Goal: Information Seeking & Learning: Check status

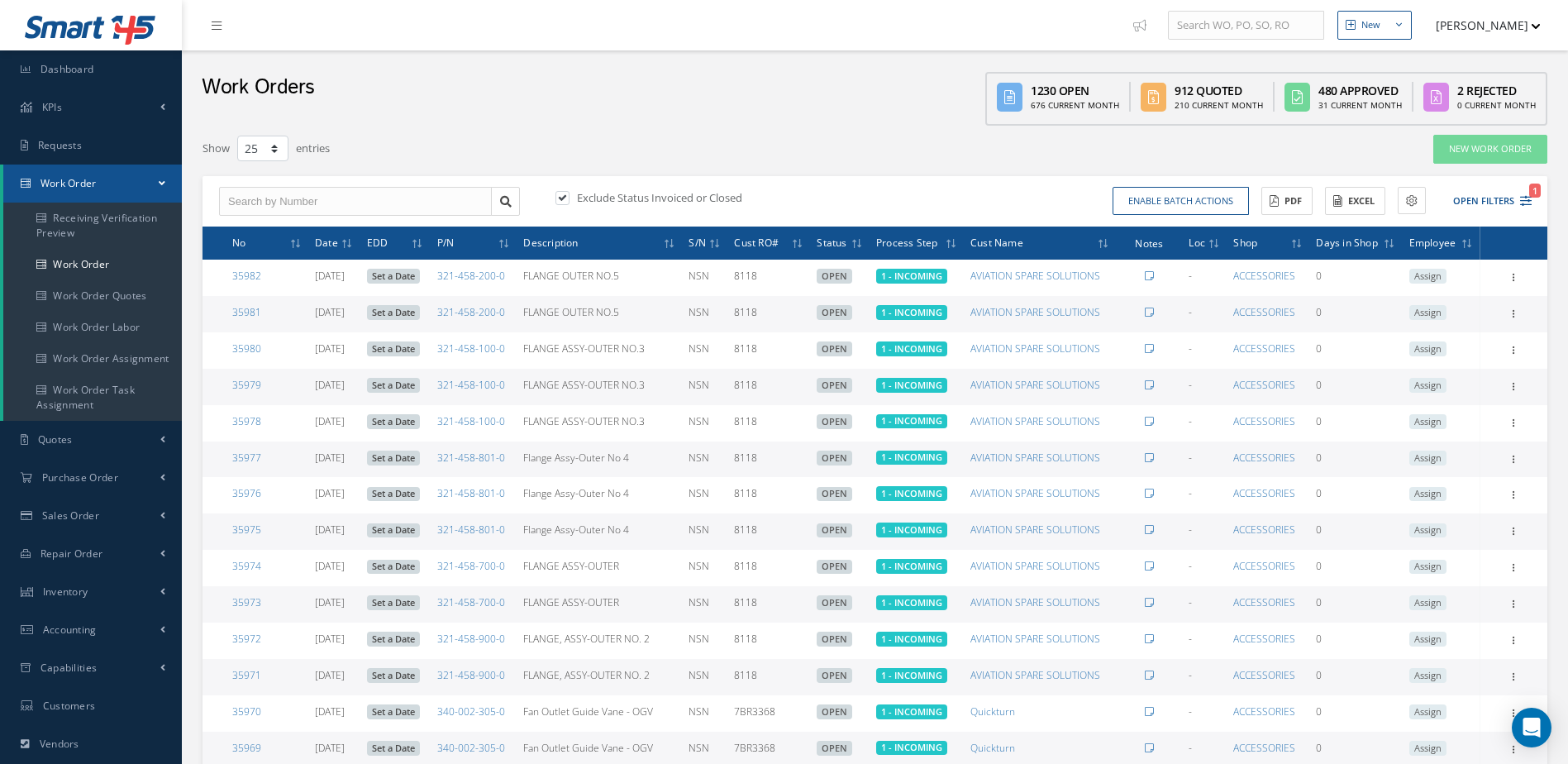
select select "25"
click at [94, 74] on link "Dashboard" at bounding box center [91, 70] width 182 height 38
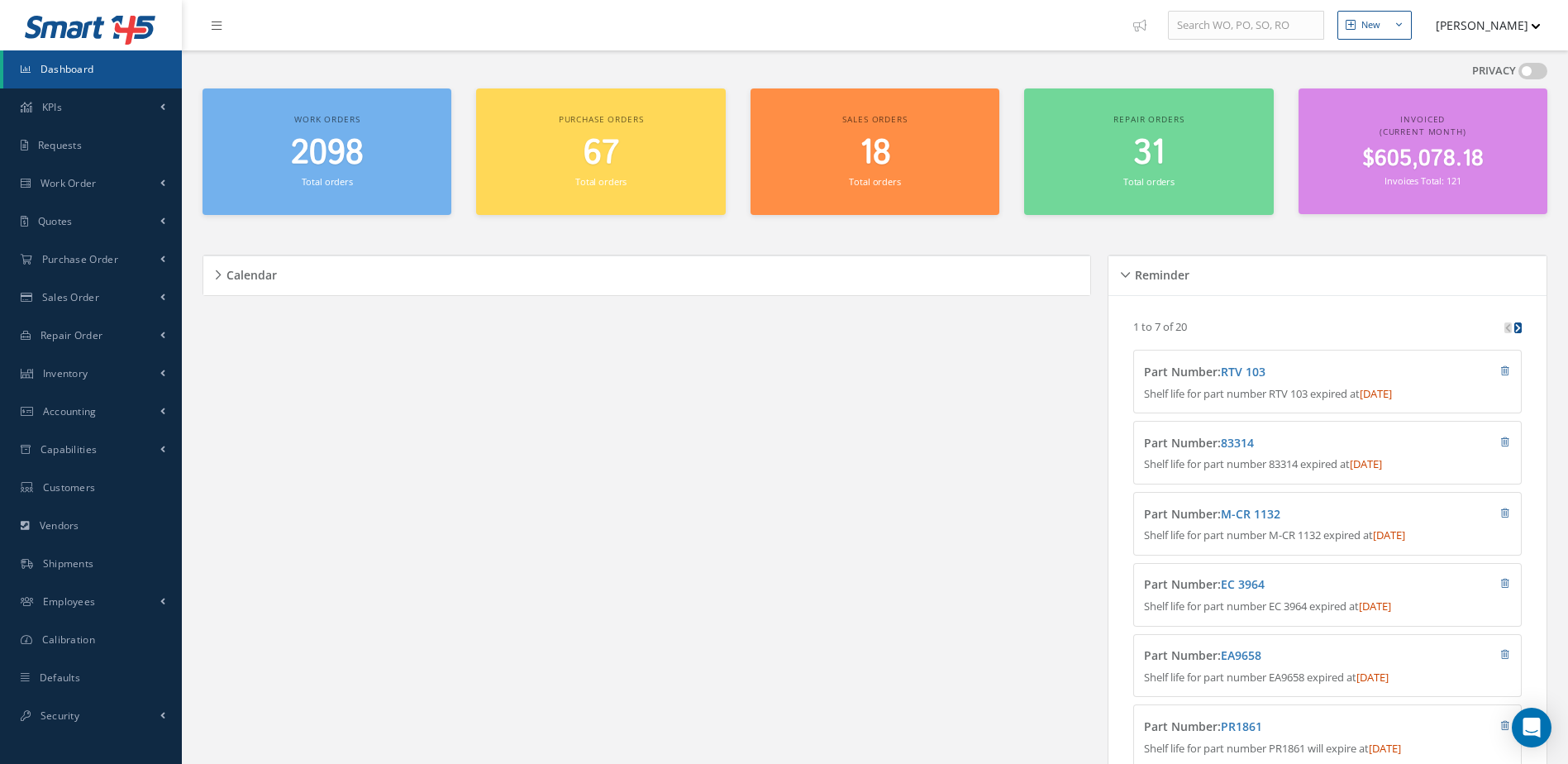
click at [343, 147] on span "2098" at bounding box center [327, 153] width 72 height 47
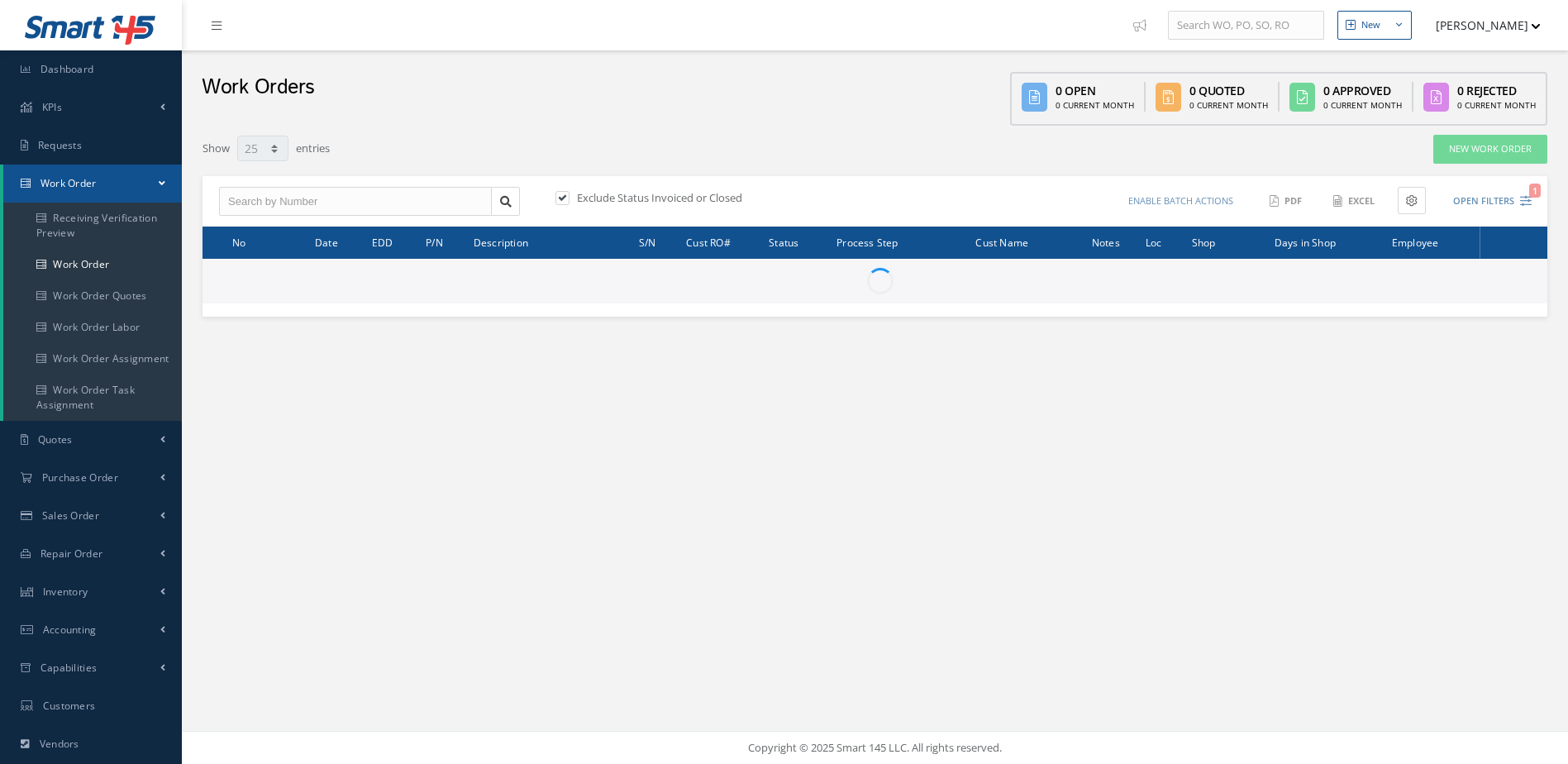
select select "25"
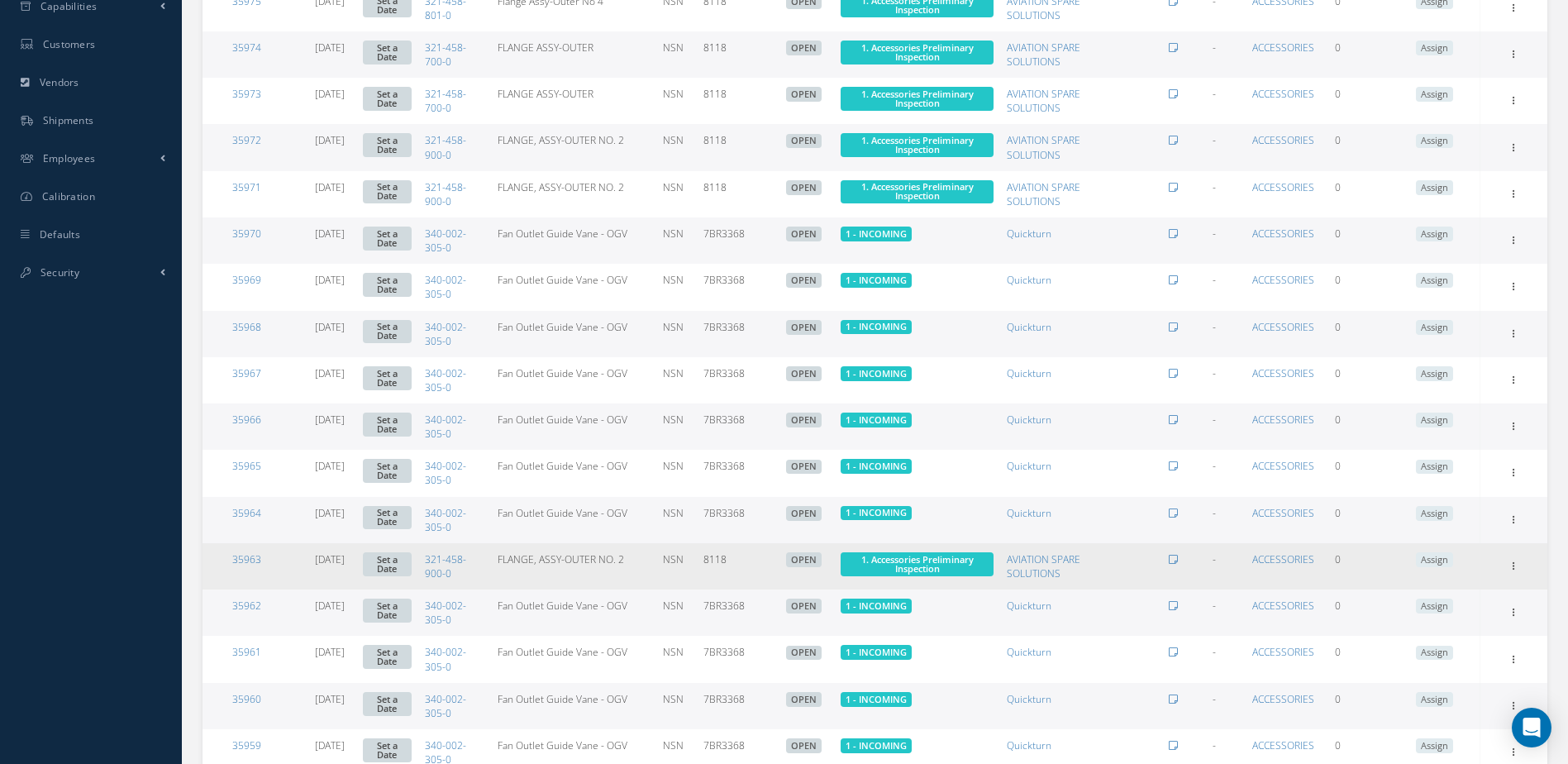
scroll to position [799, 0]
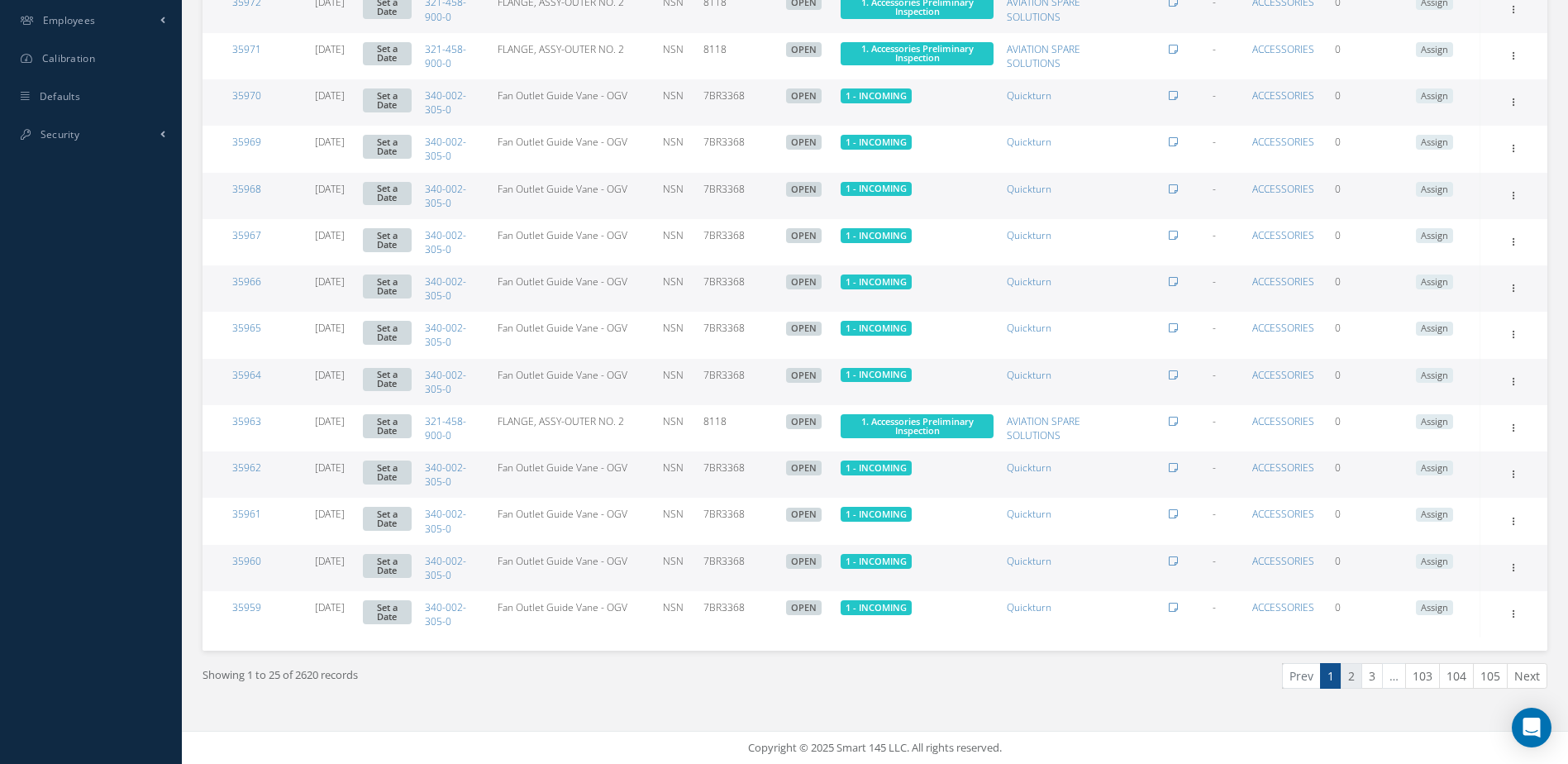
click at [1351, 683] on link "2" at bounding box center [1351, 675] width 22 height 26
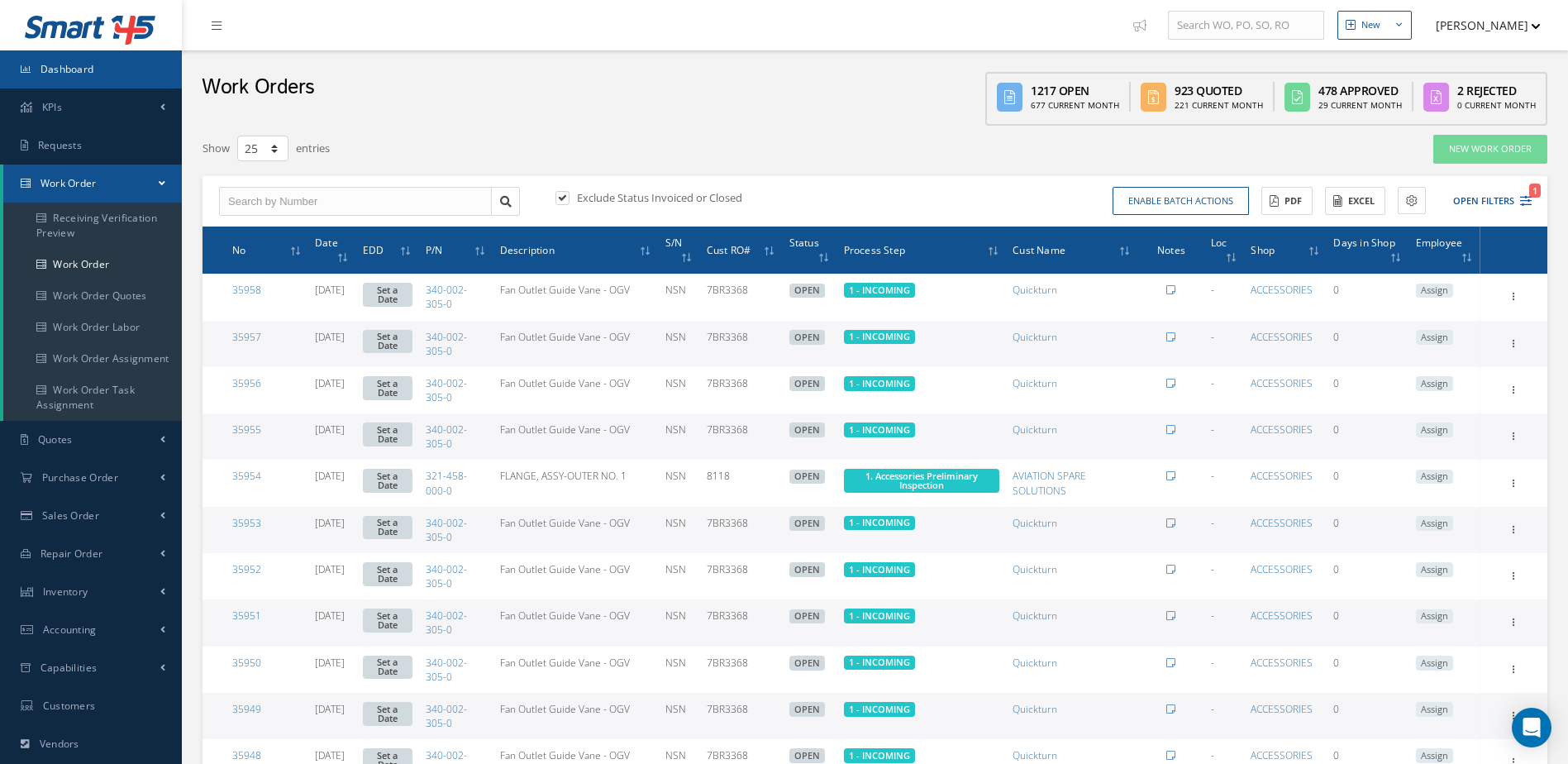
click at [71, 66] on span "Dashboard" at bounding box center [67, 69] width 54 height 14
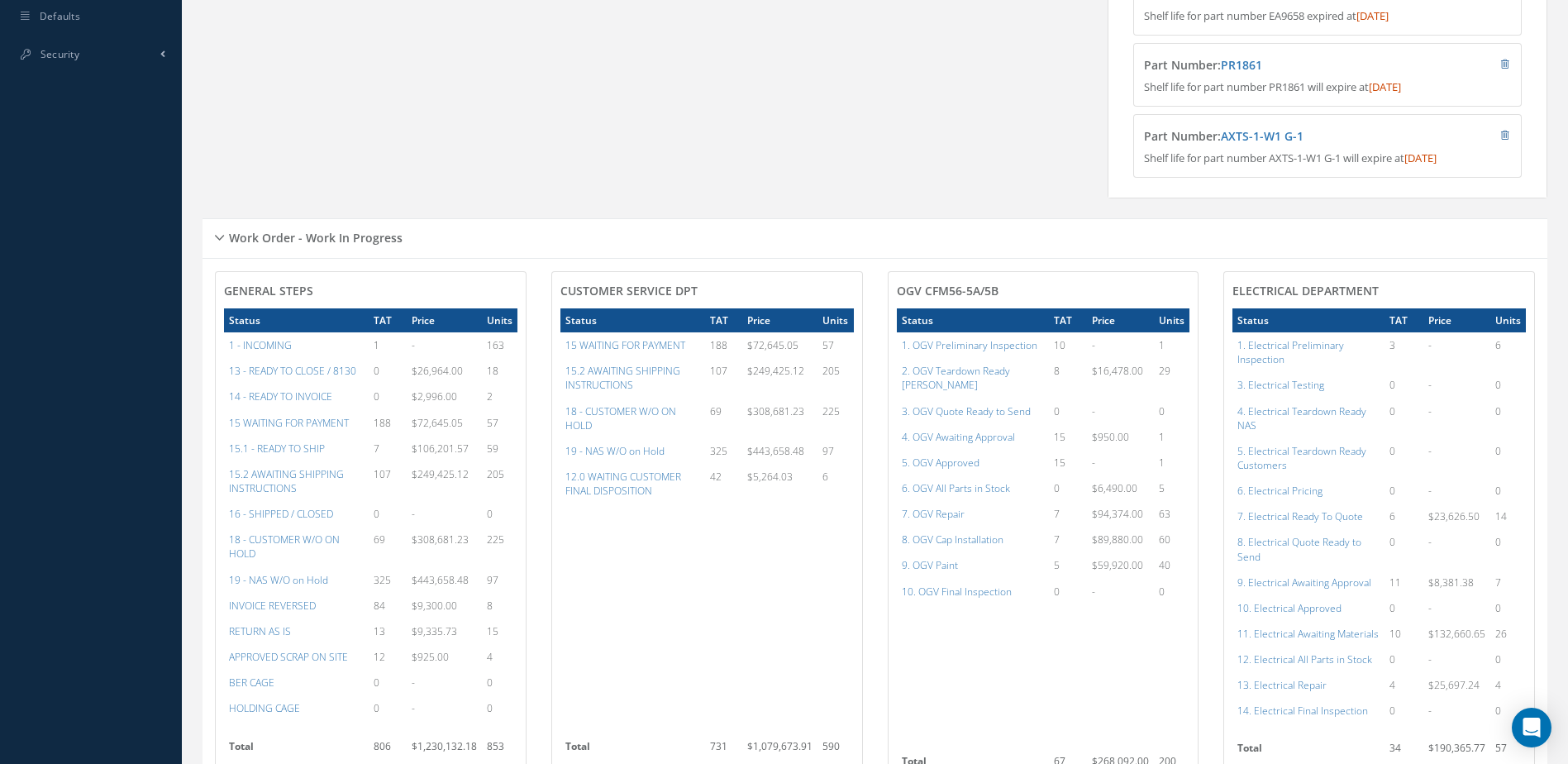
scroll to position [744, 0]
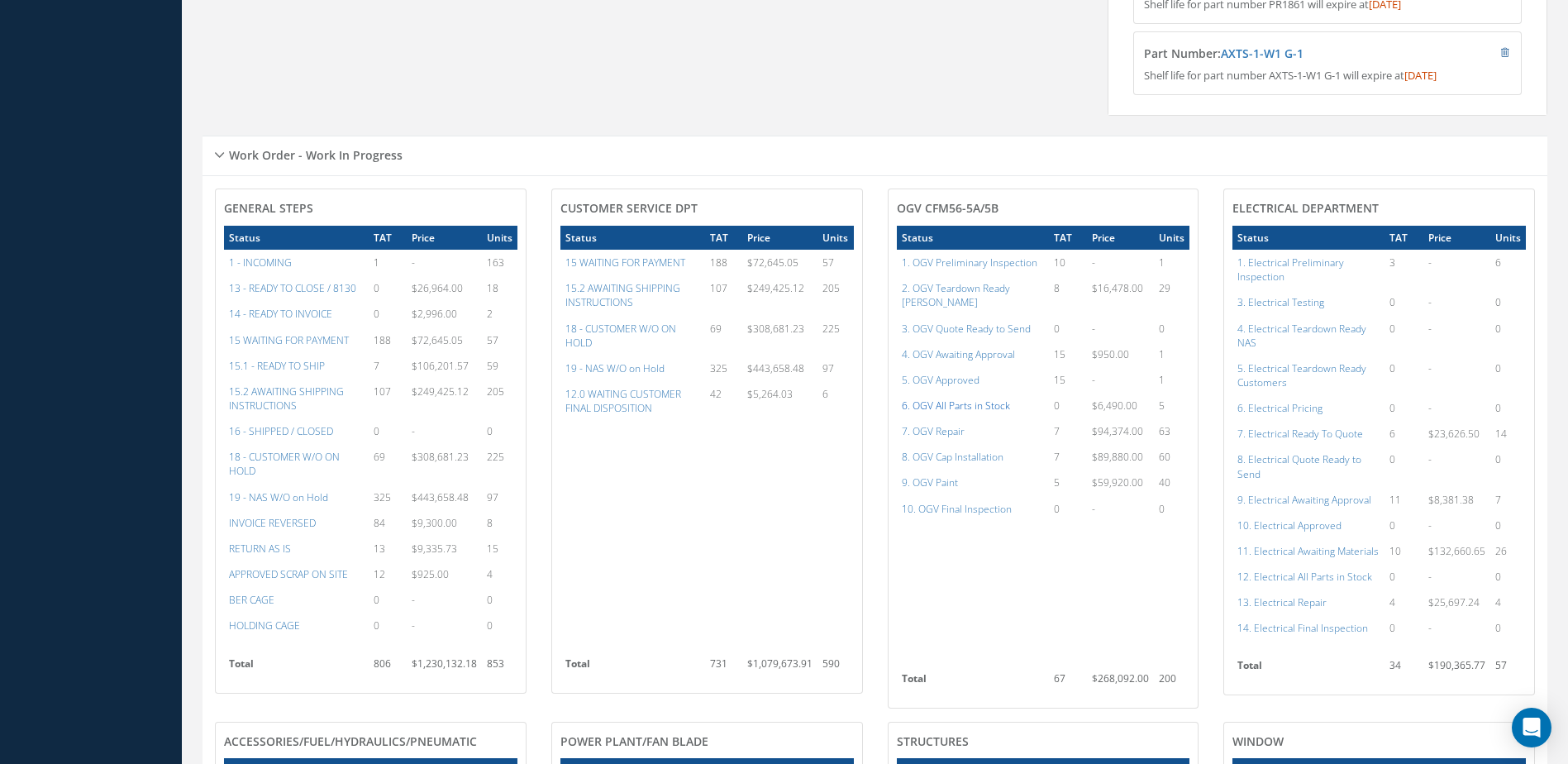
click at [970, 399] on a=79&excludeInternalCustomer=false&excludeInvoicedOrClosed=true&shop_id=15&filtersHidded"] "6. OGV All Parts in Stock" at bounding box center [956, 405] width 108 height 14
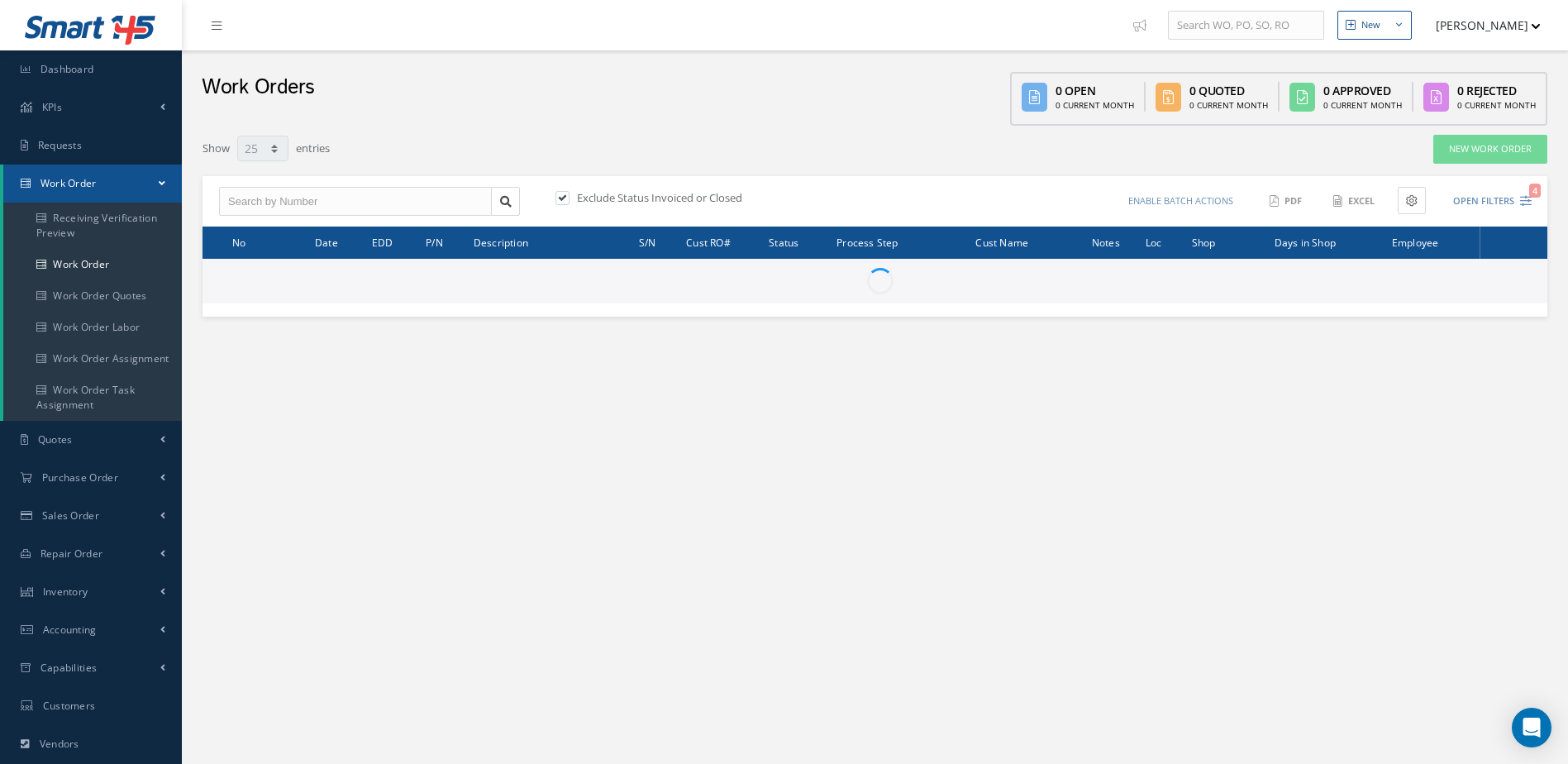
select select "25"
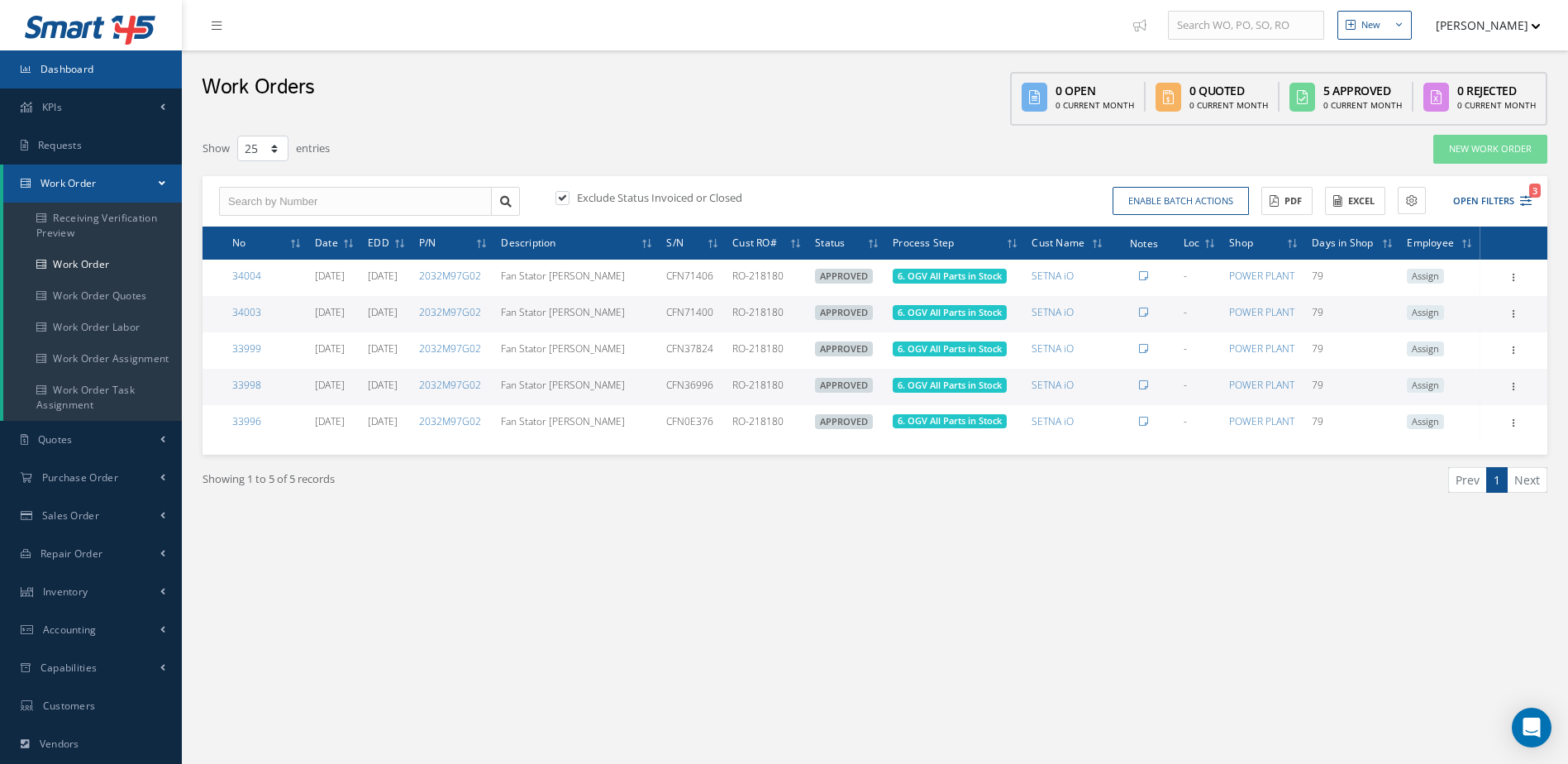
click at [57, 75] on span "Dashboard" at bounding box center [67, 69] width 54 height 14
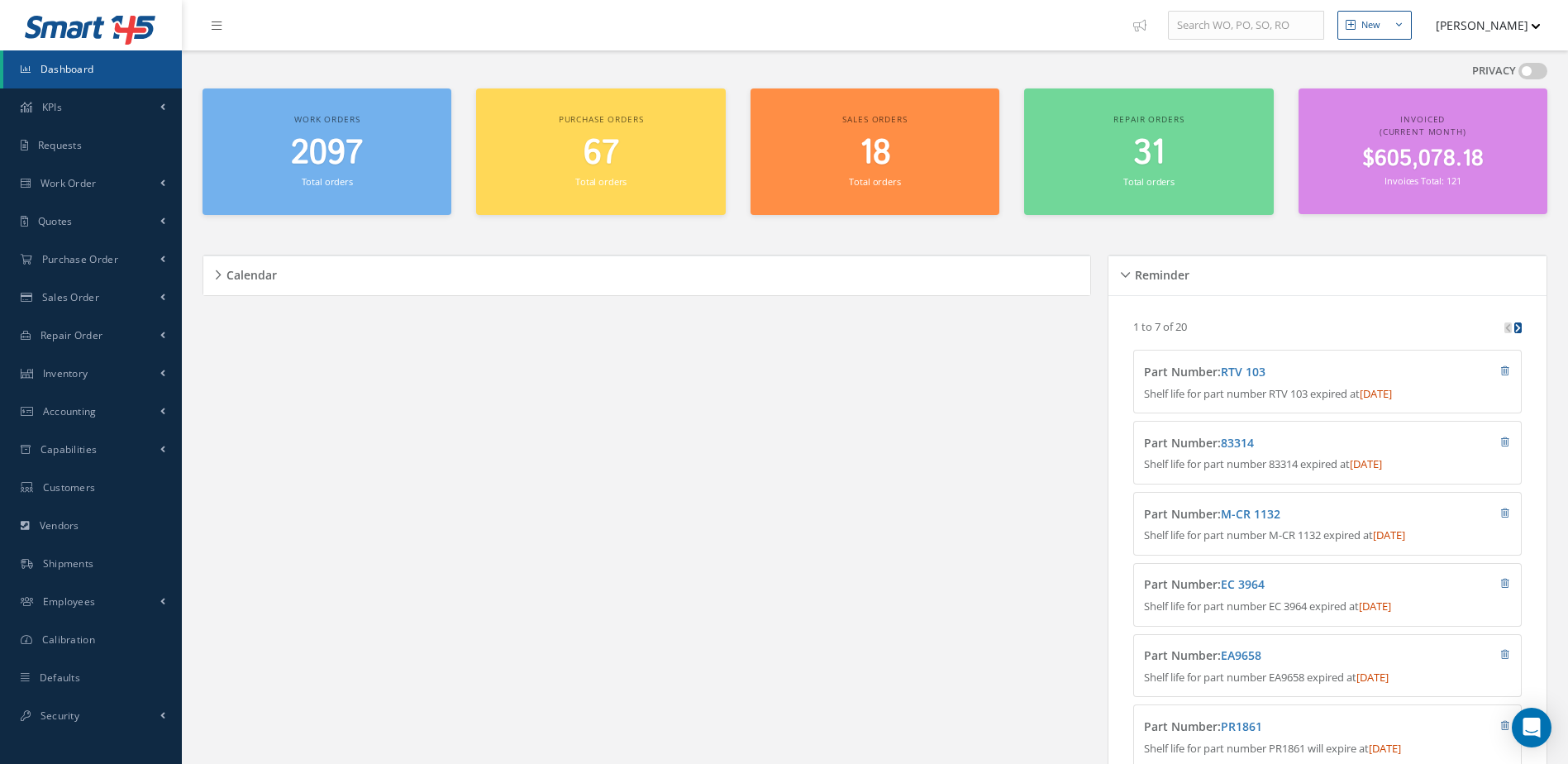
click at [354, 200] on div "Work orders 2097 Total orders" at bounding box center [327, 151] width 249 height 126
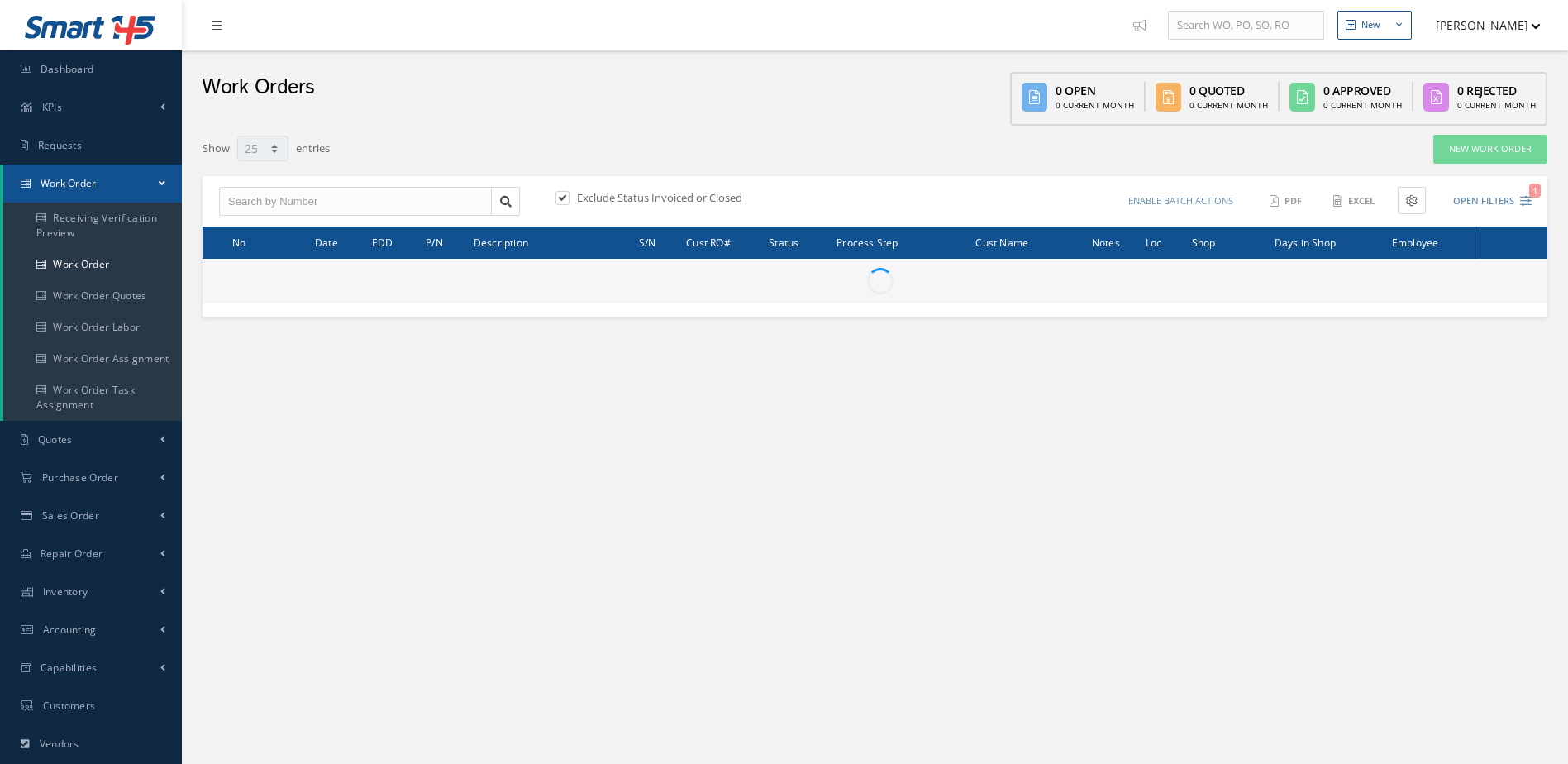
select select "25"
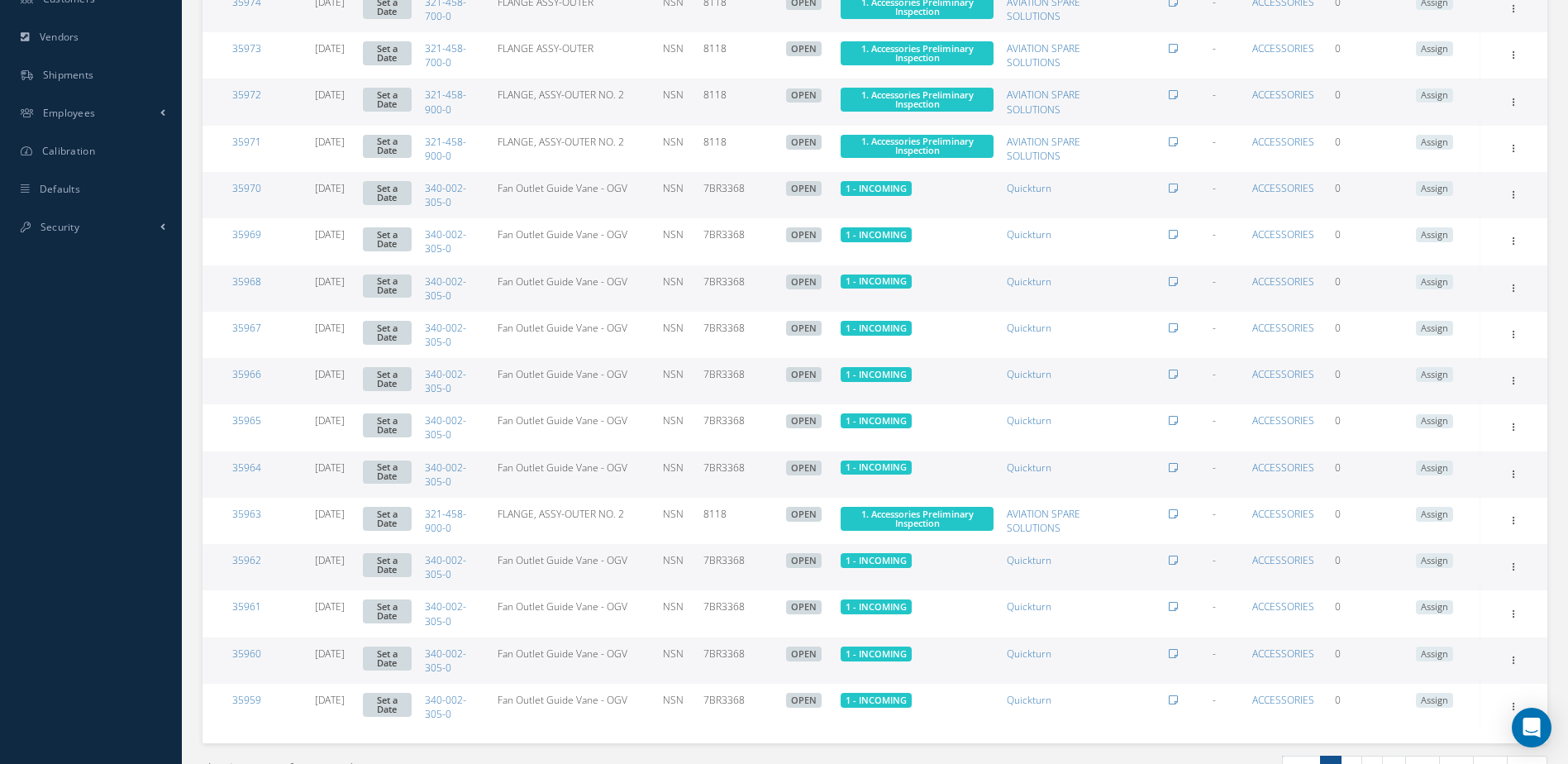
scroll to position [799, 0]
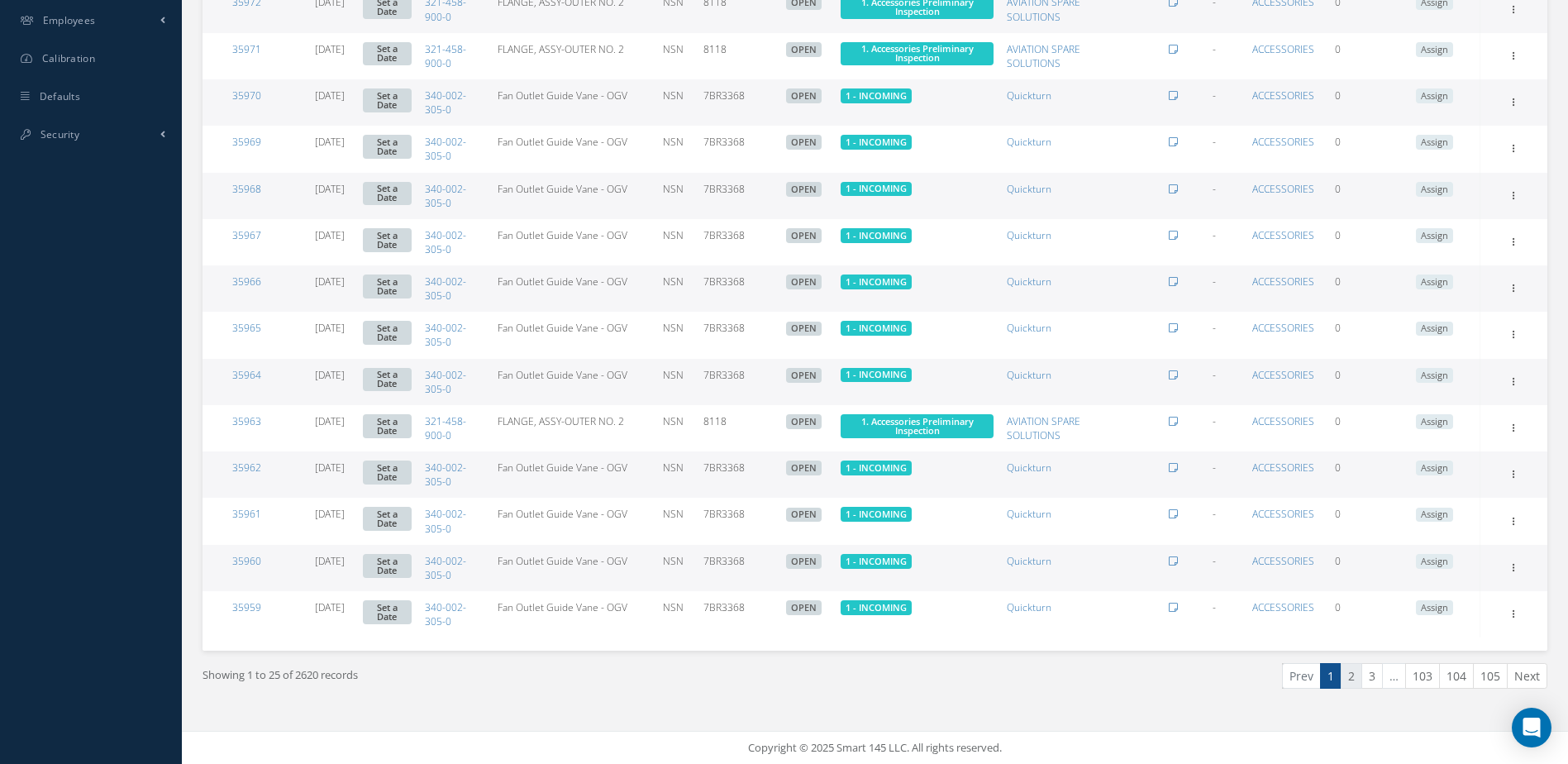
click at [1351, 683] on link "2" at bounding box center [1351, 675] width 22 height 26
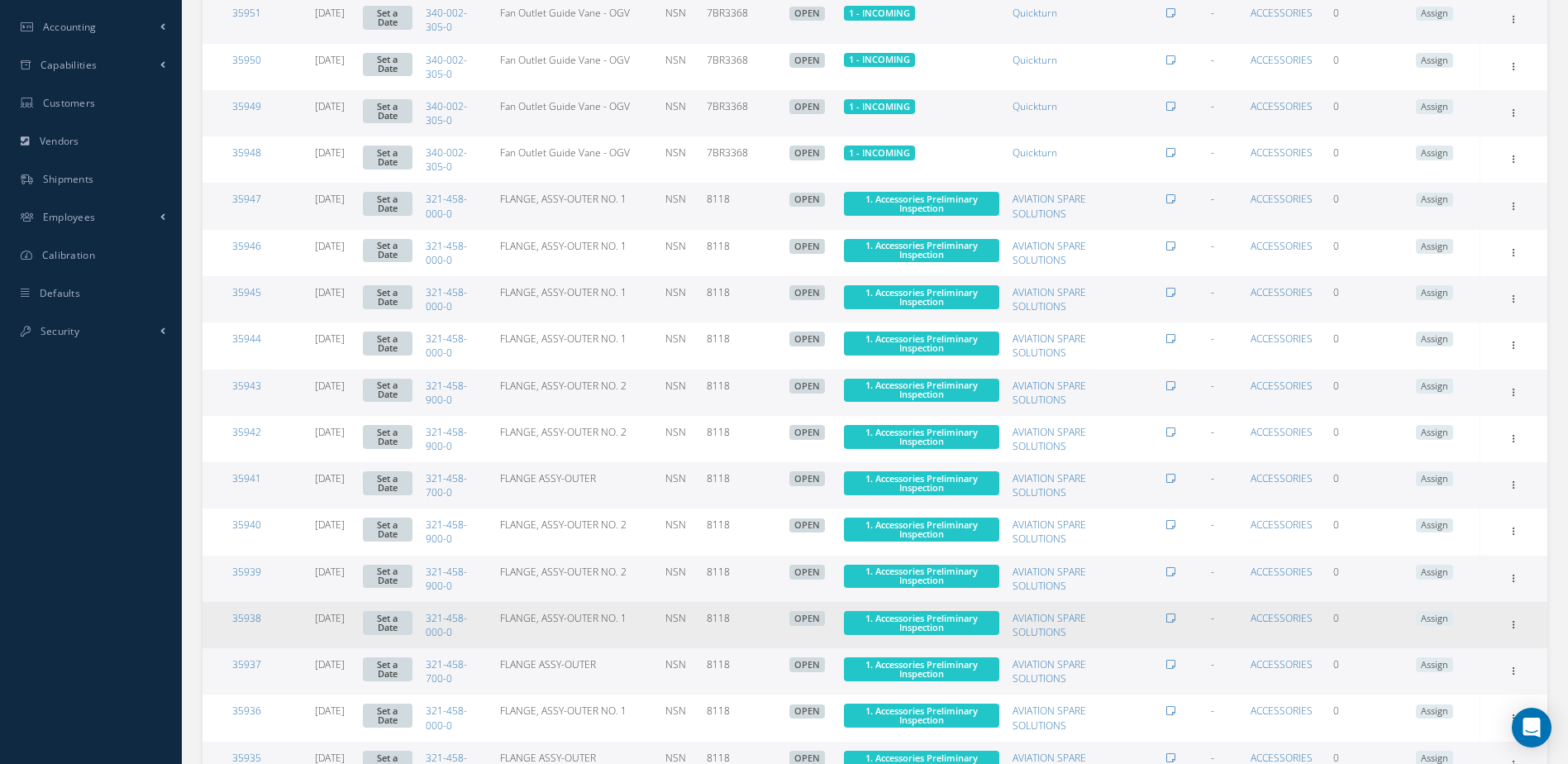
scroll to position [799, 0]
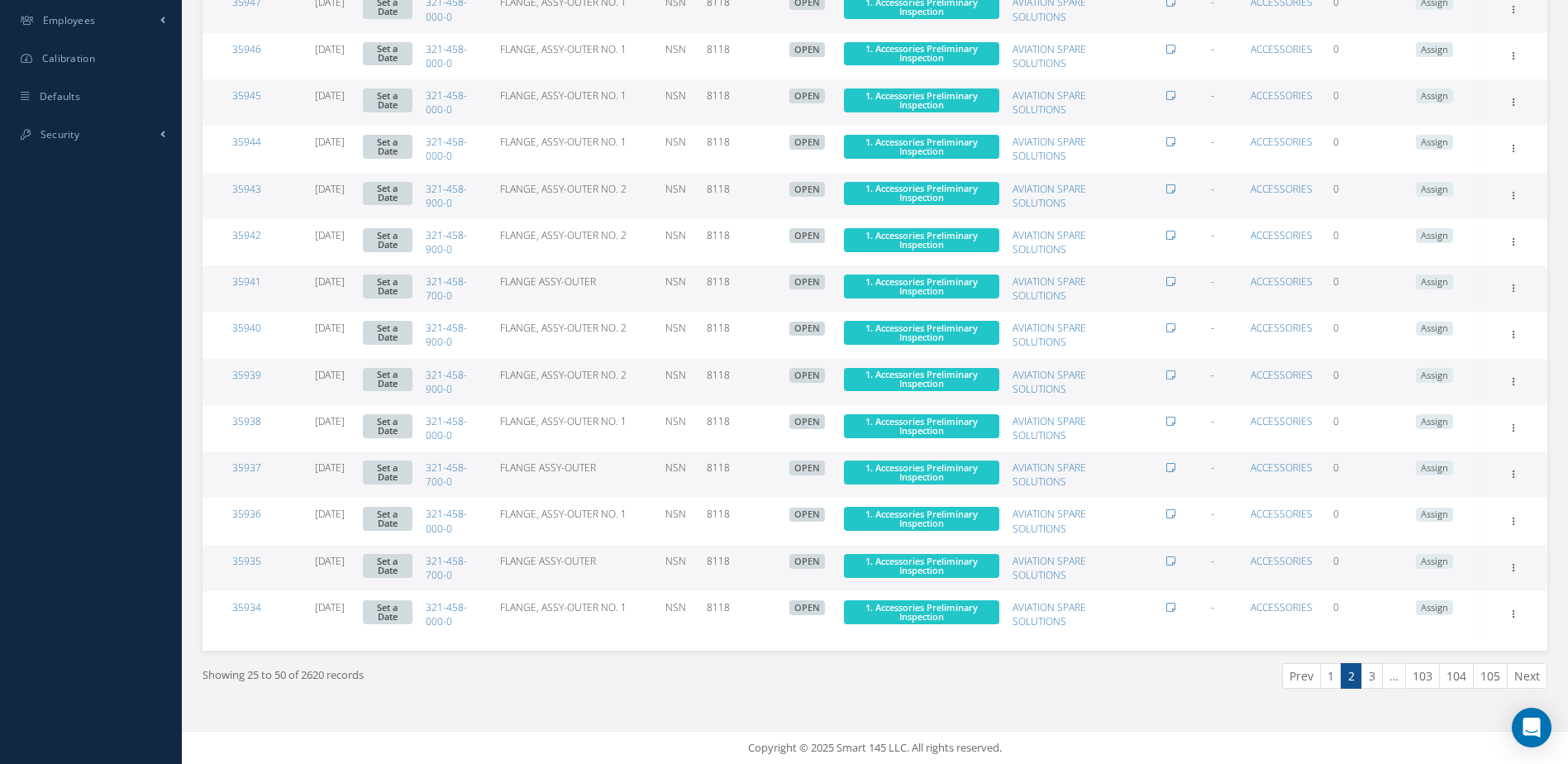
click at [1373, 683] on link "3" at bounding box center [1372, 675] width 22 height 26
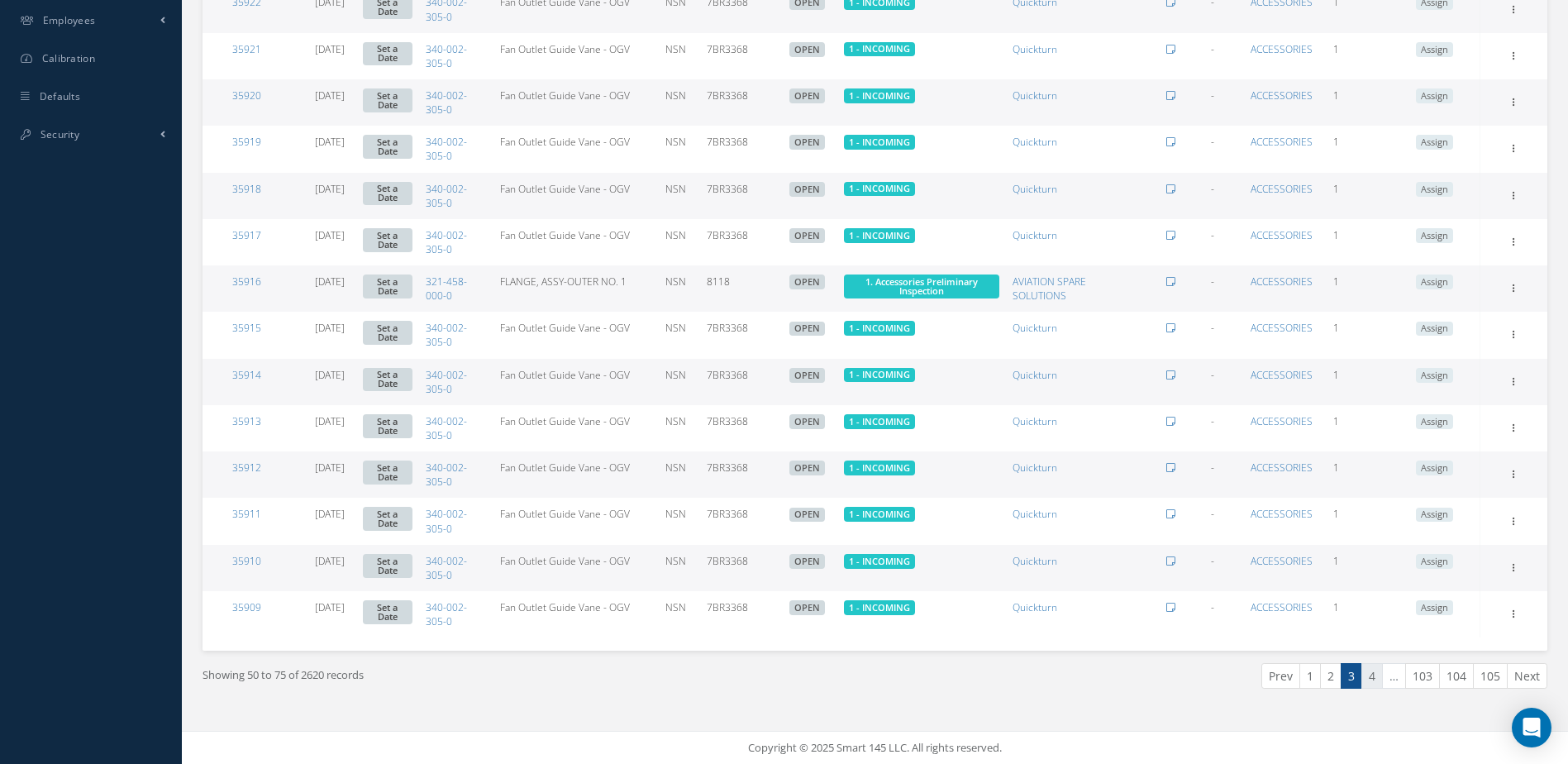
click at [1373, 678] on link "4" at bounding box center [1372, 675] width 22 height 26
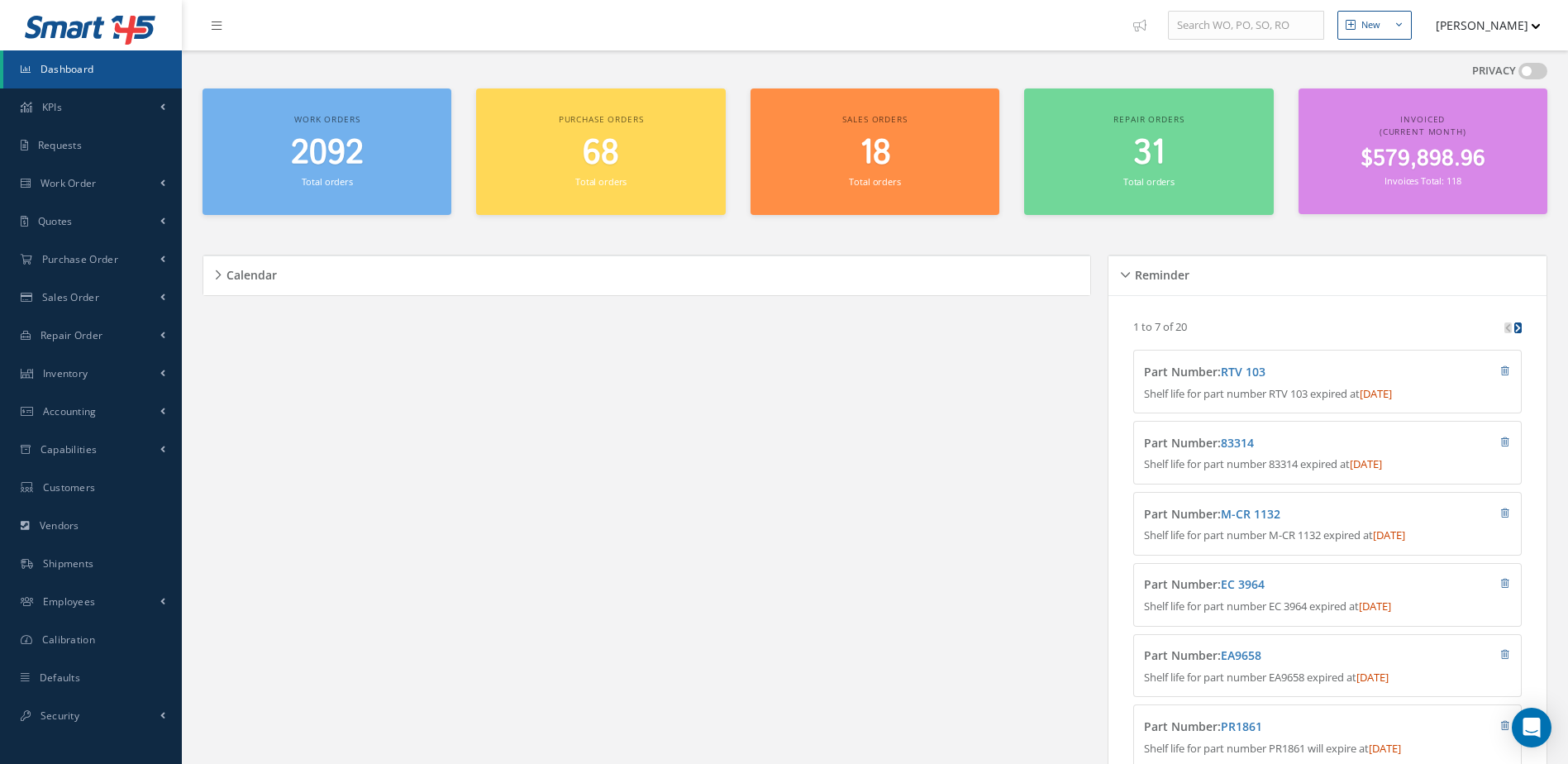
scroll to position [909, 0]
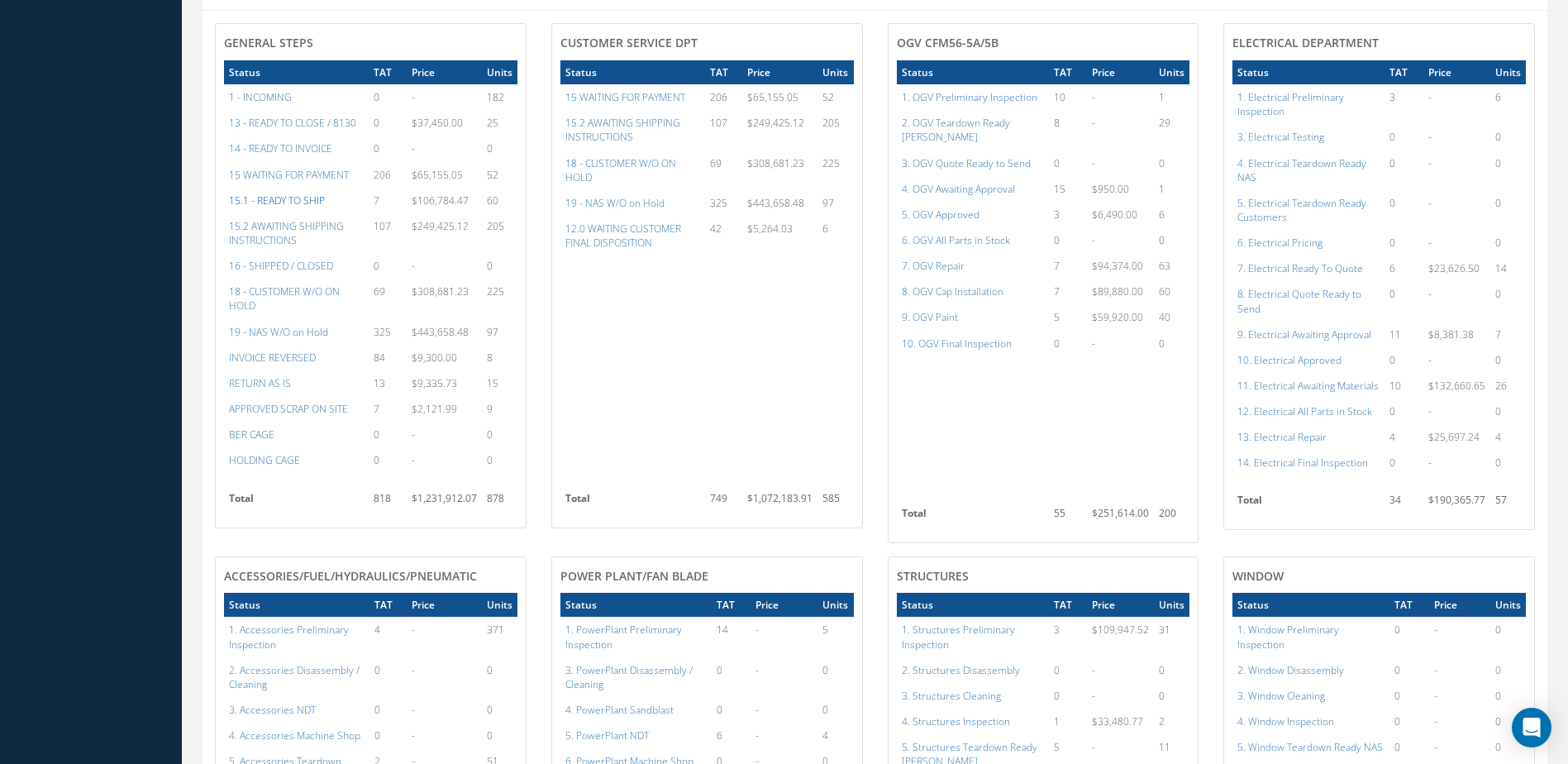
click at [291, 208] on a=12&excludeInternalCustomer=false&excludeInvoicedOrClosed=false&&filtersHidded"] "15.1 - READY TO SHIP" at bounding box center [276, 200] width 96 height 14
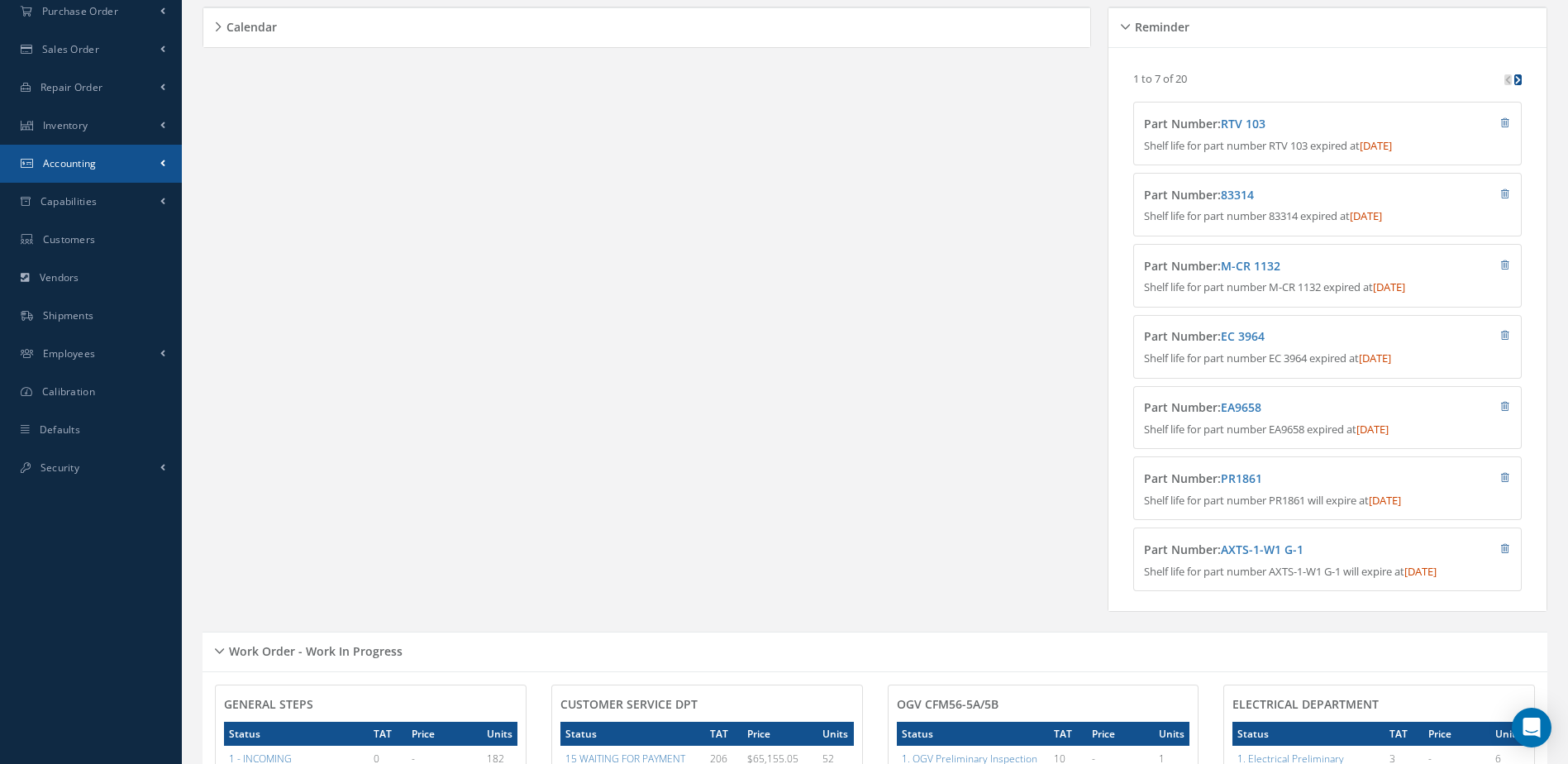
scroll to position [0, 0]
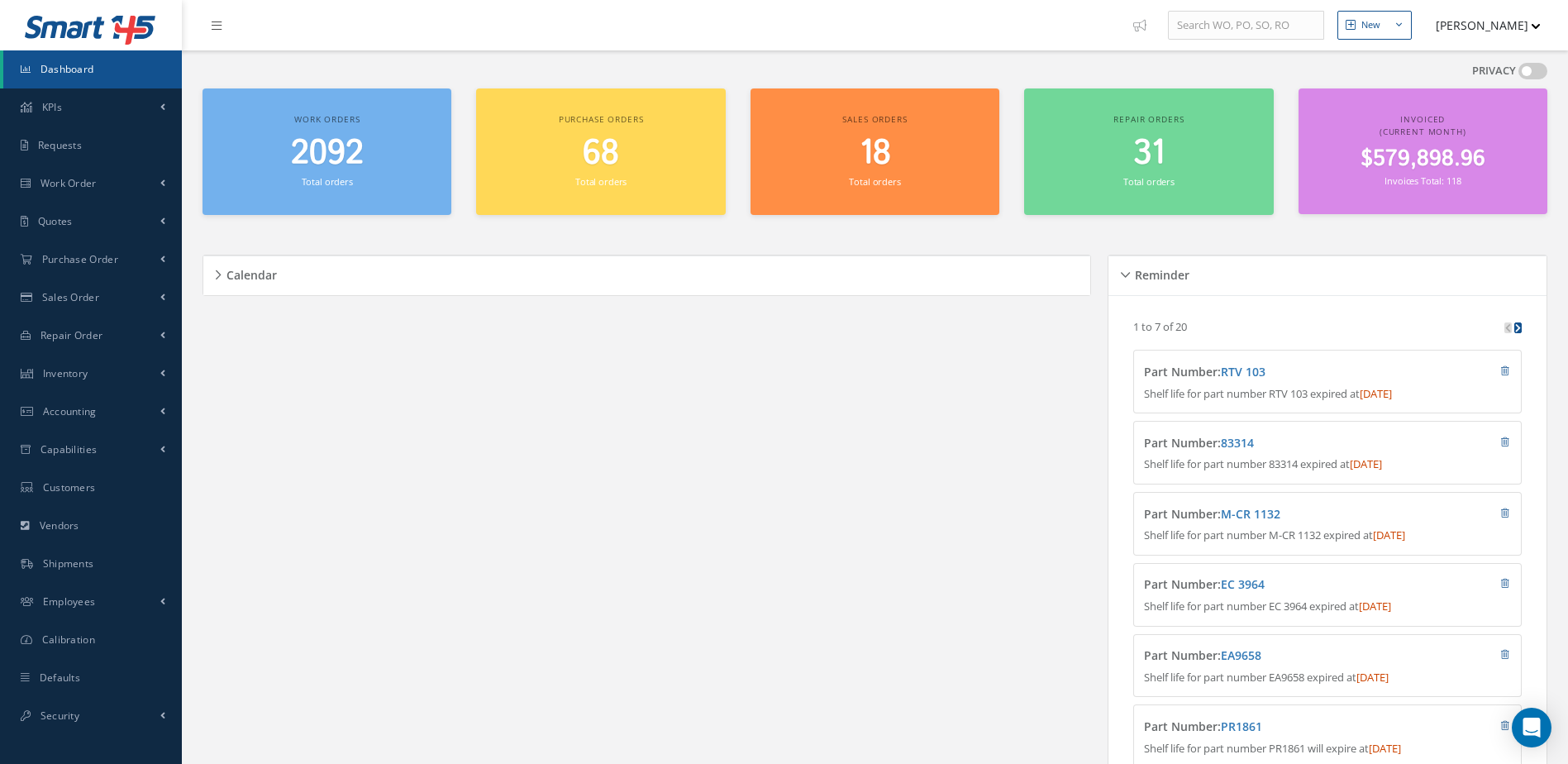
click at [94, 75] on link "Dashboard" at bounding box center [92, 70] width 179 height 38
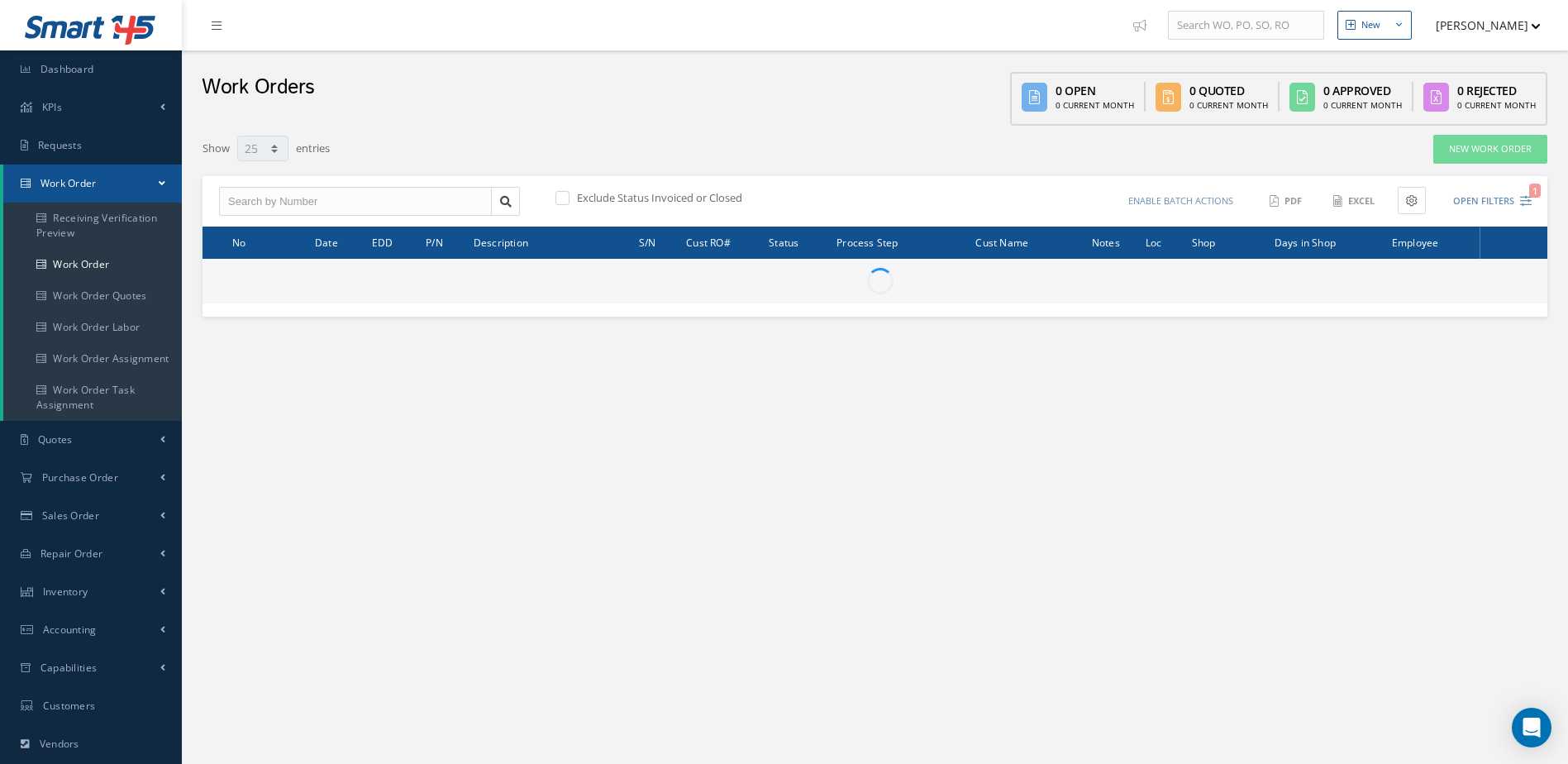
select select "25"
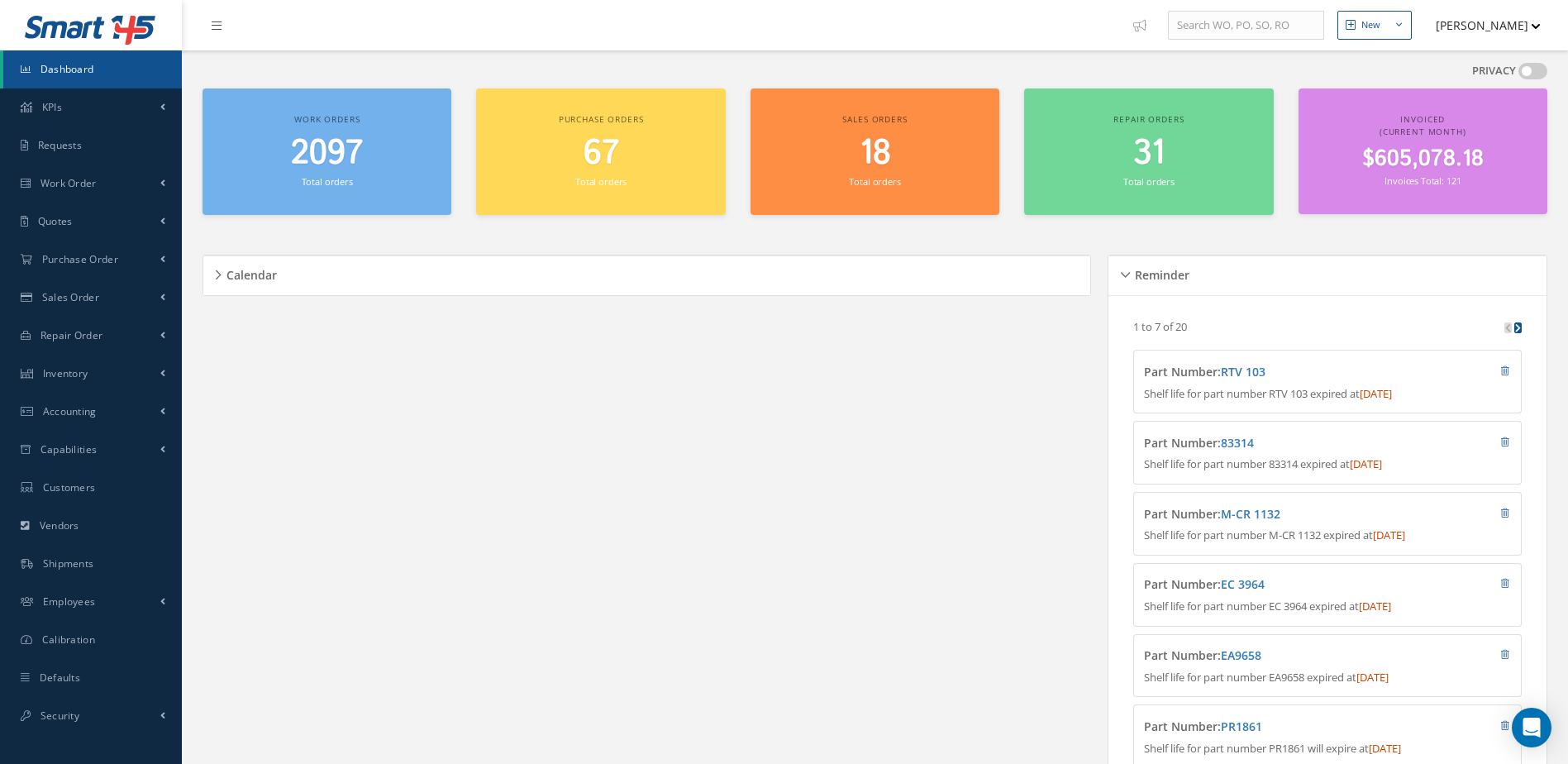
click at [349, 169] on span "2097" at bounding box center [327, 153] width 71 height 47
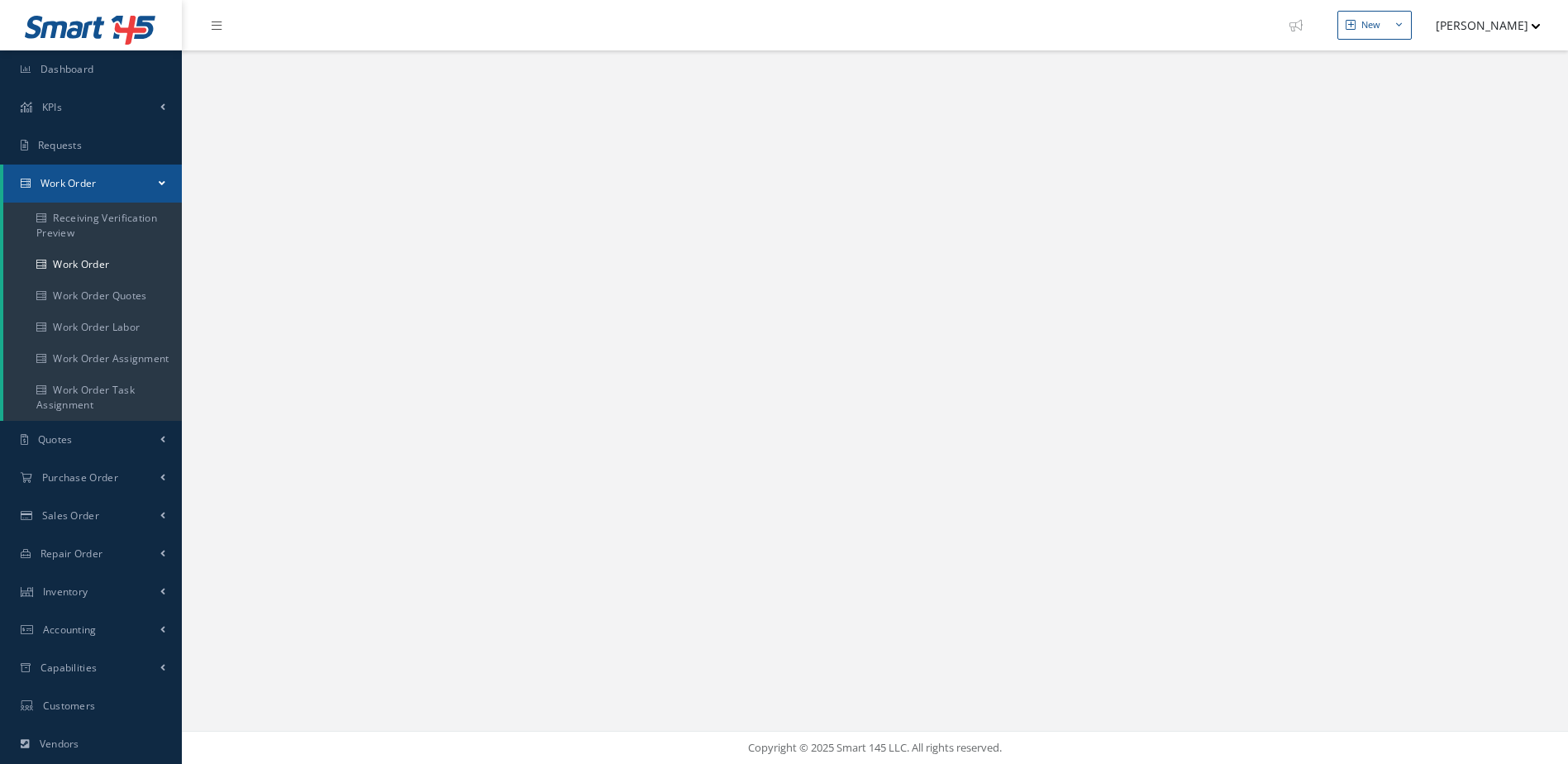
select select "25"
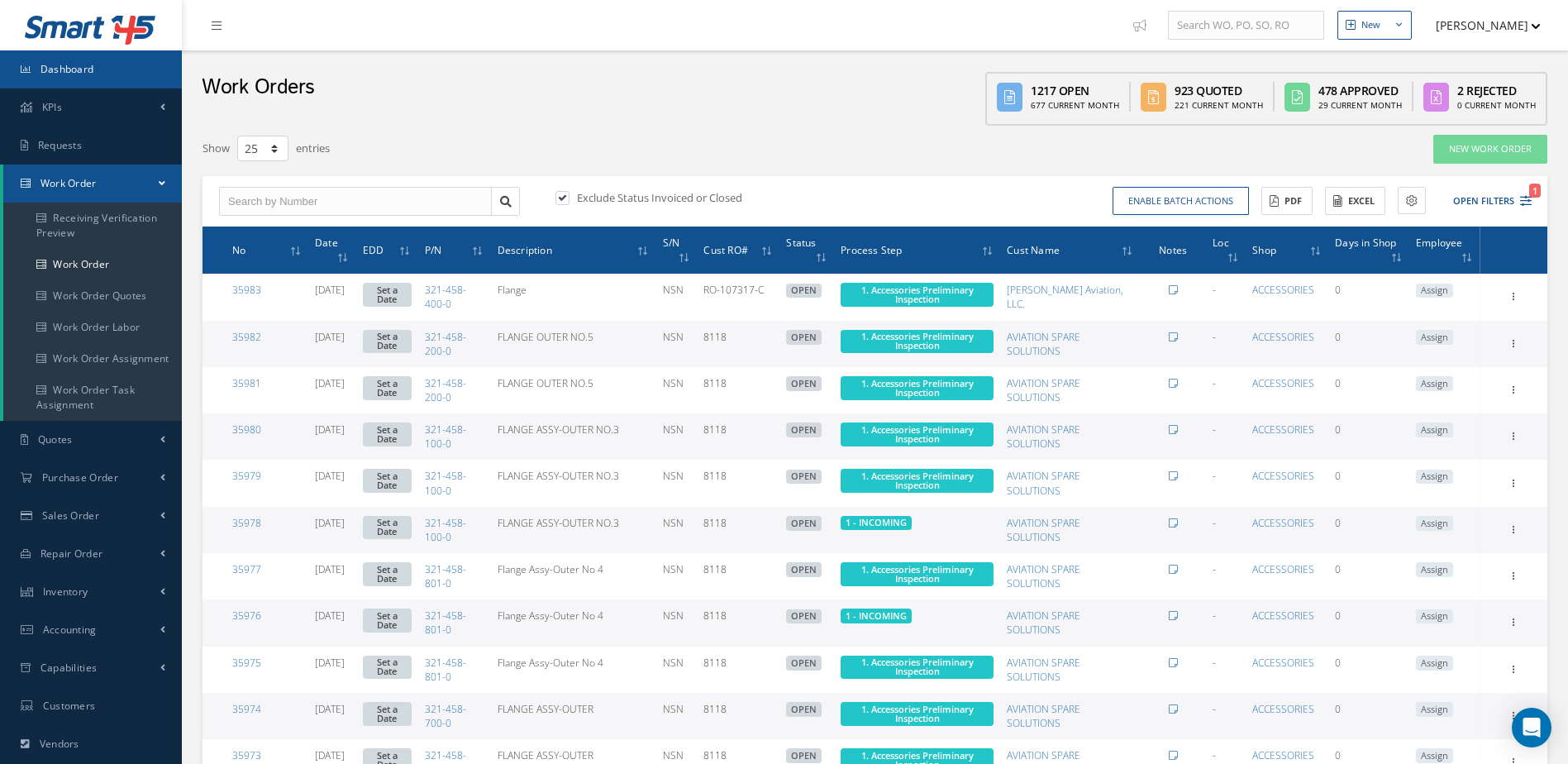
click at [109, 54] on link "Dashboard" at bounding box center [91, 70] width 182 height 38
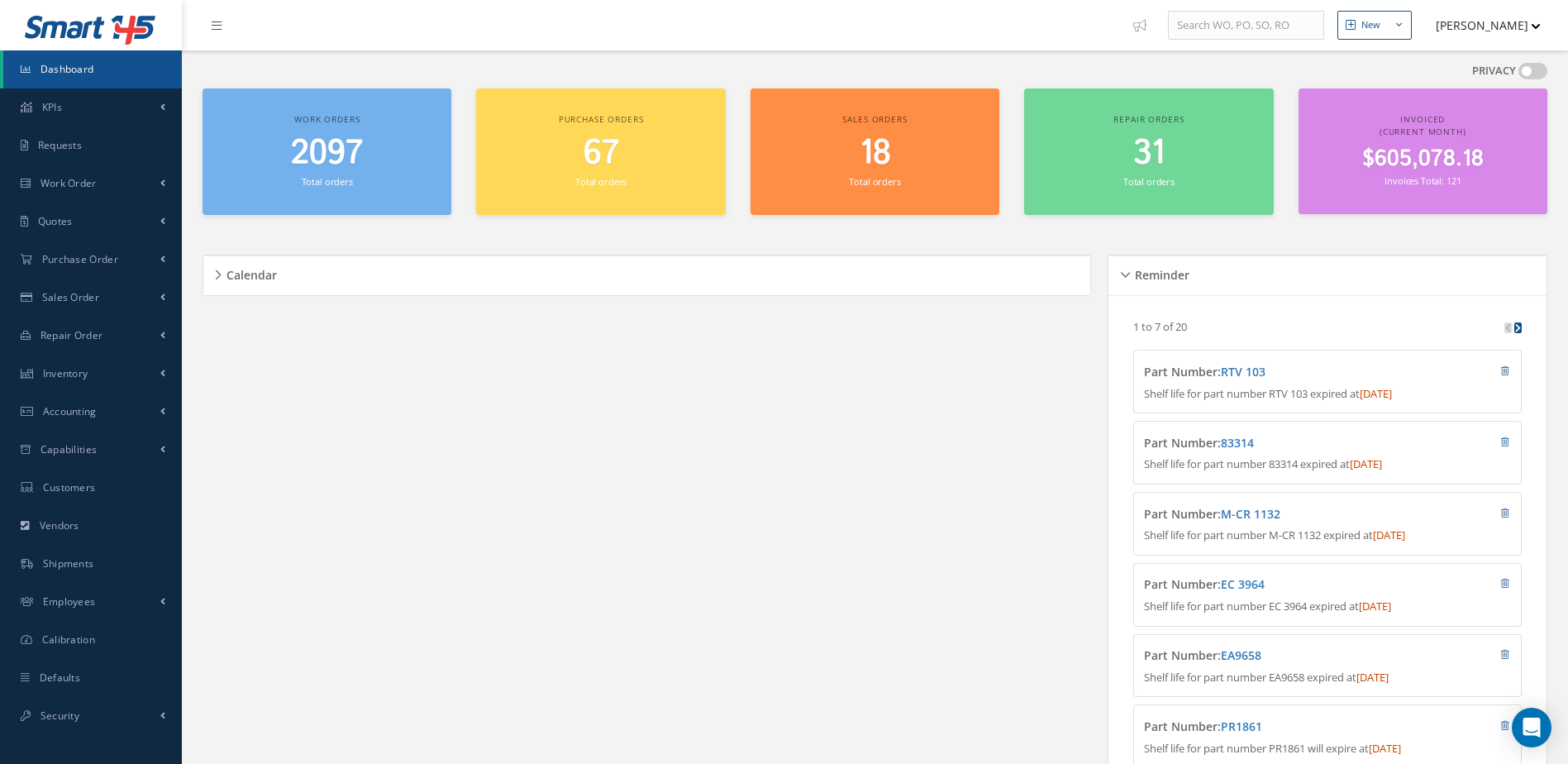
click at [324, 170] on span "2097" at bounding box center [327, 153] width 71 height 47
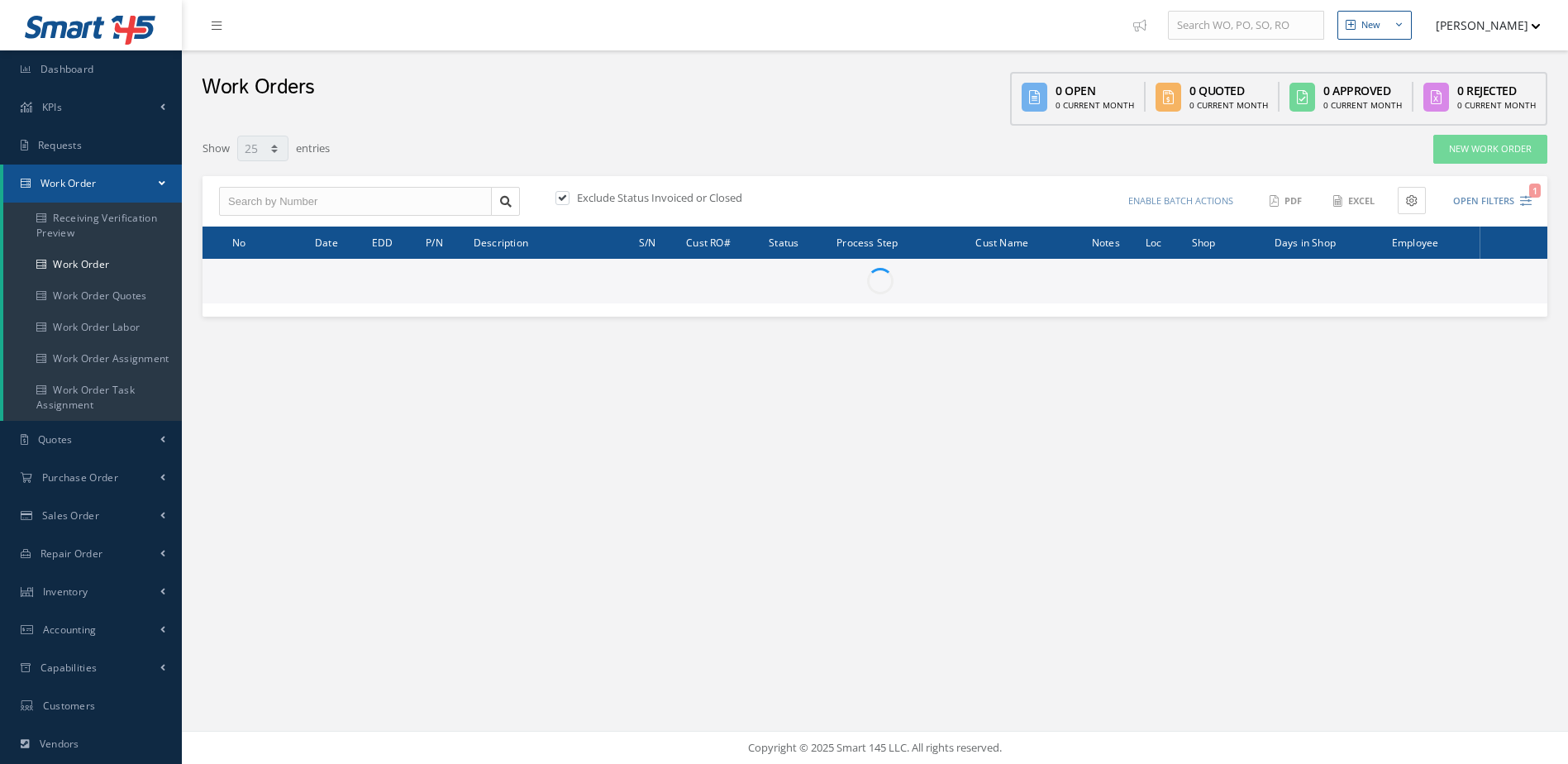
select select "25"
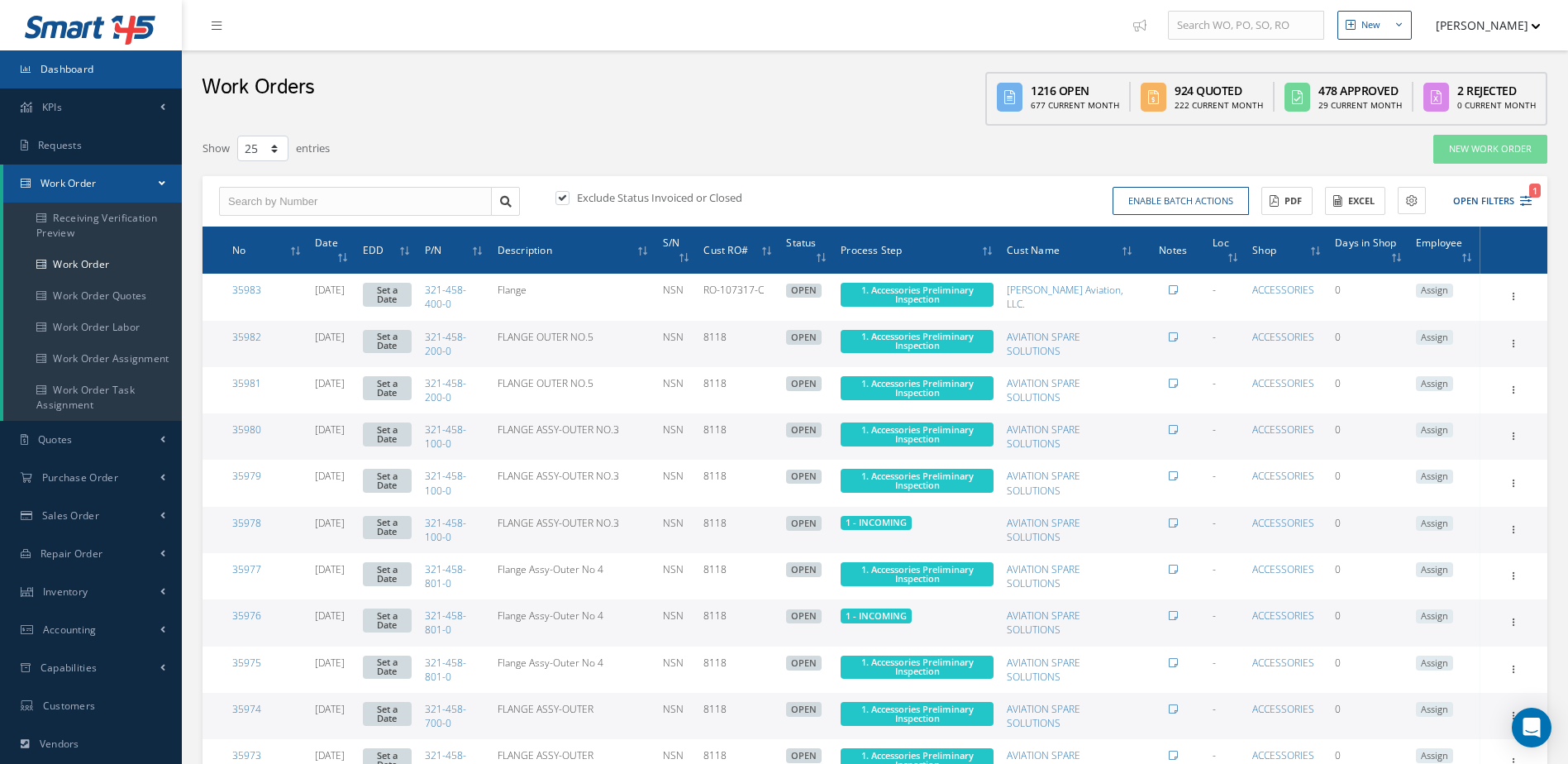
click at [76, 71] on span "Dashboard" at bounding box center [67, 69] width 54 height 14
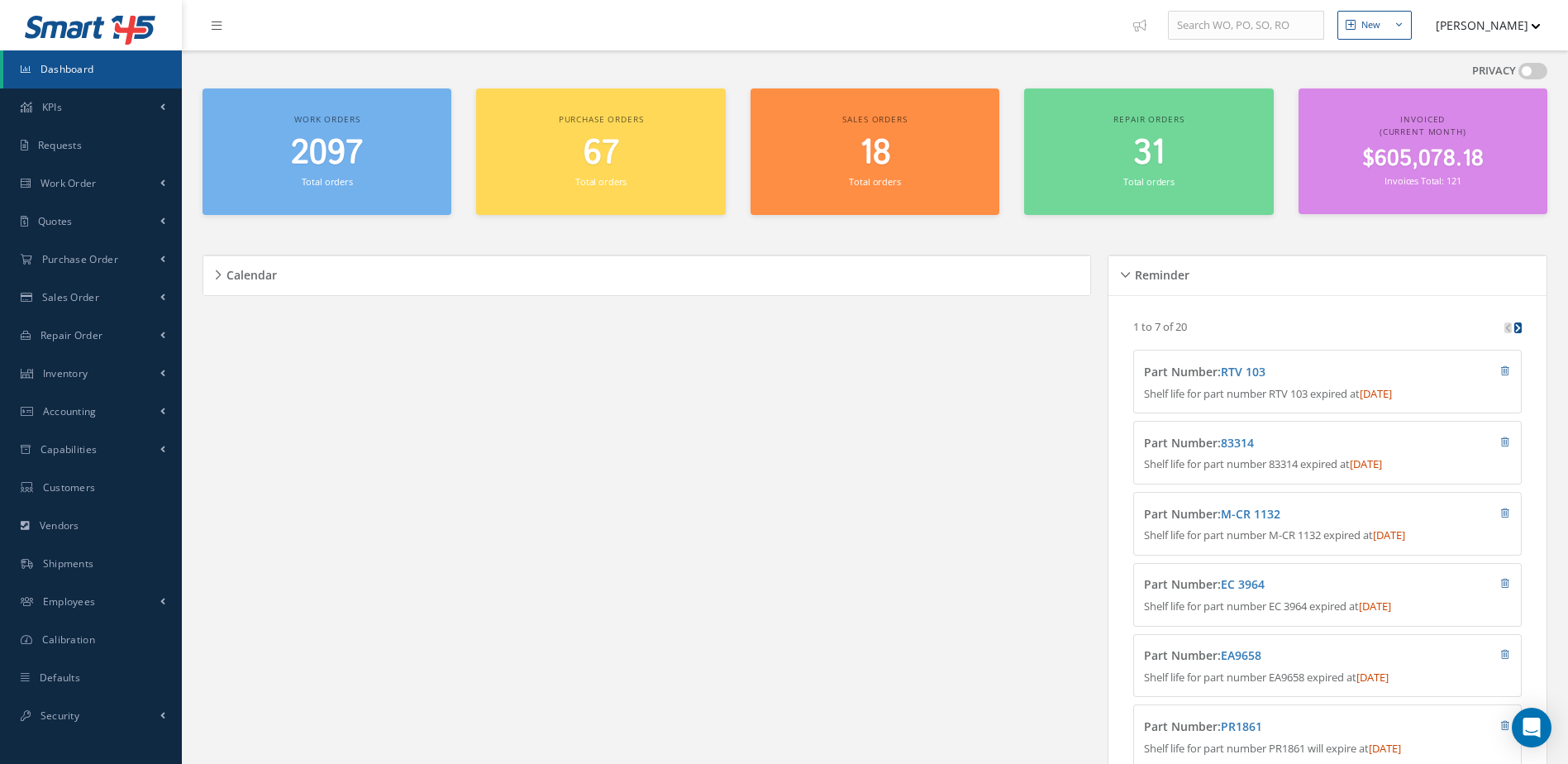
click at [93, 67] on span "Dashboard" at bounding box center [67, 69] width 54 height 14
click at [94, 71] on link "Dashboard" at bounding box center [92, 70] width 179 height 38
click at [314, 164] on span "2097" at bounding box center [327, 153] width 71 height 47
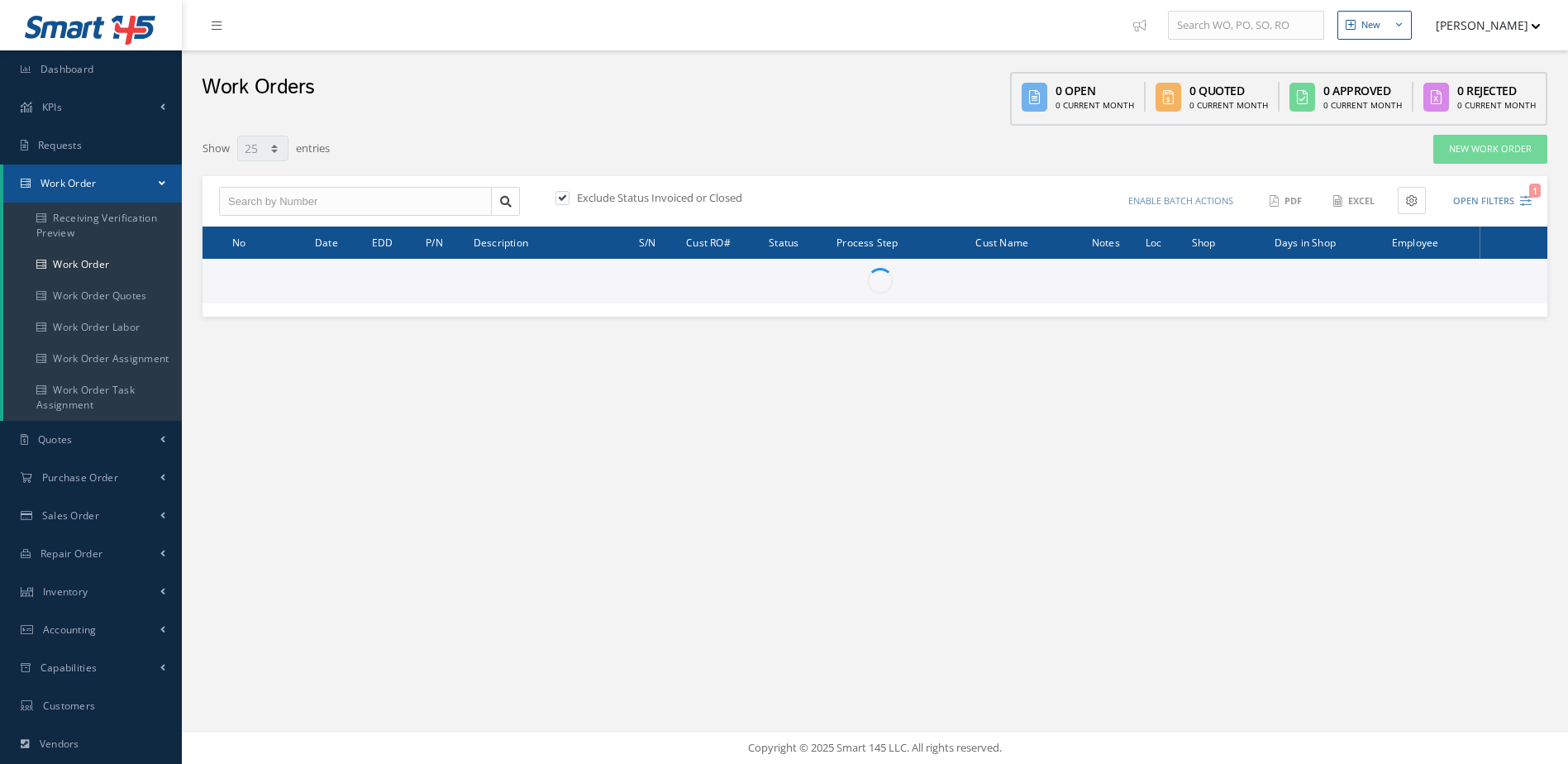
select select "25"
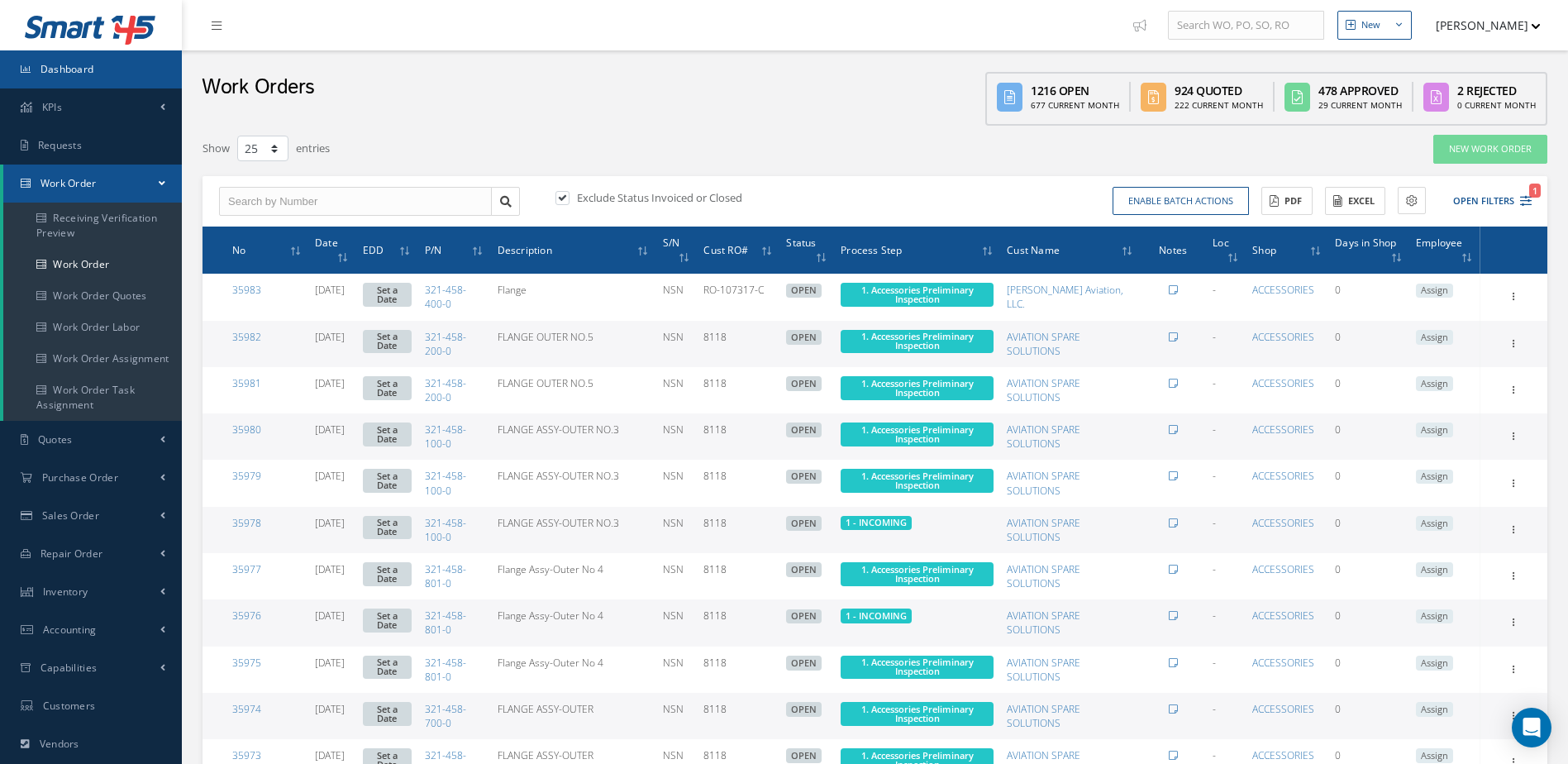
click at [121, 74] on link "Dashboard" at bounding box center [91, 70] width 182 height 38
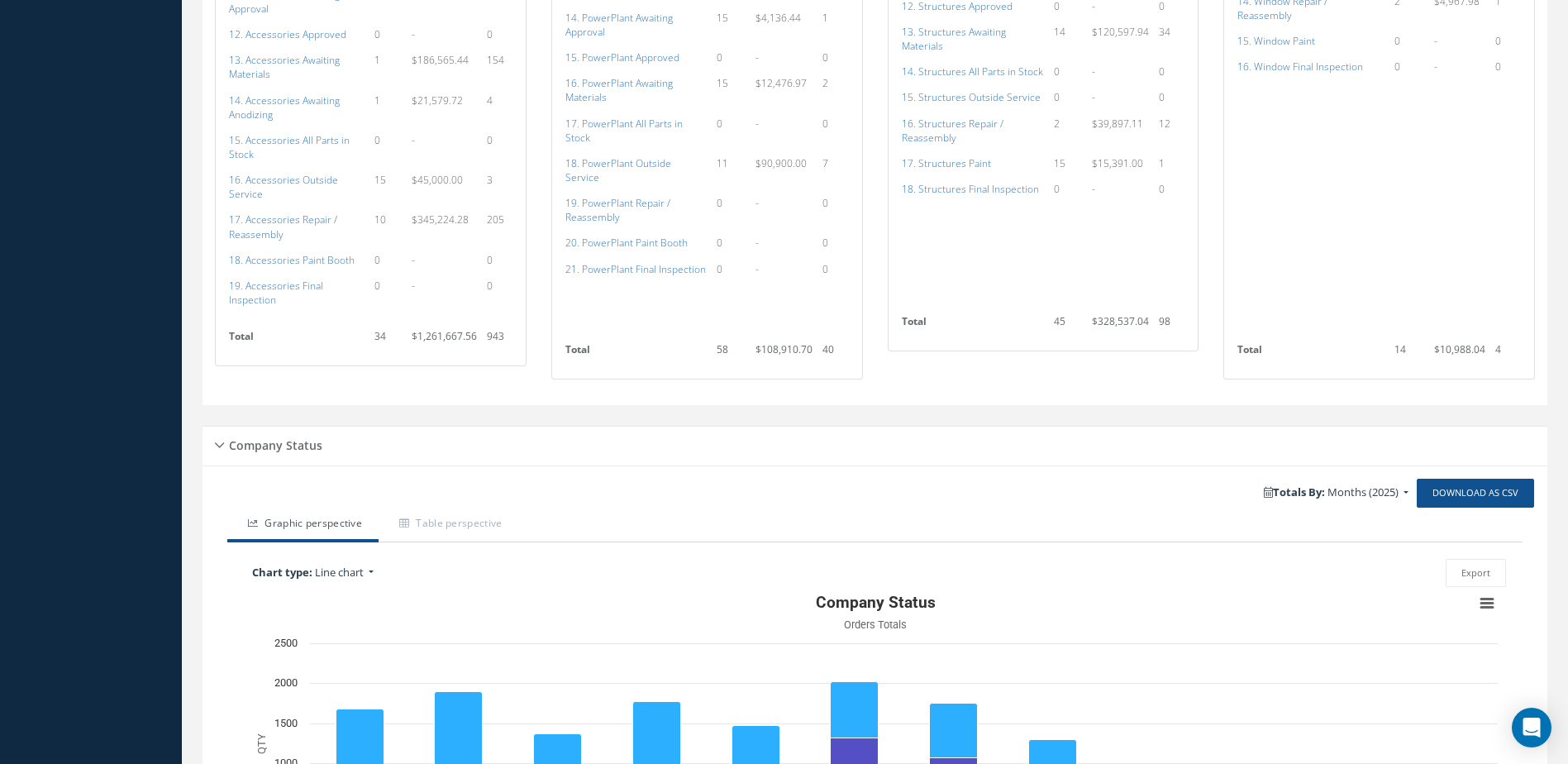
scroll to position [2109, 0]
